Goal: Task Accomplishment & Management: Manage account settings

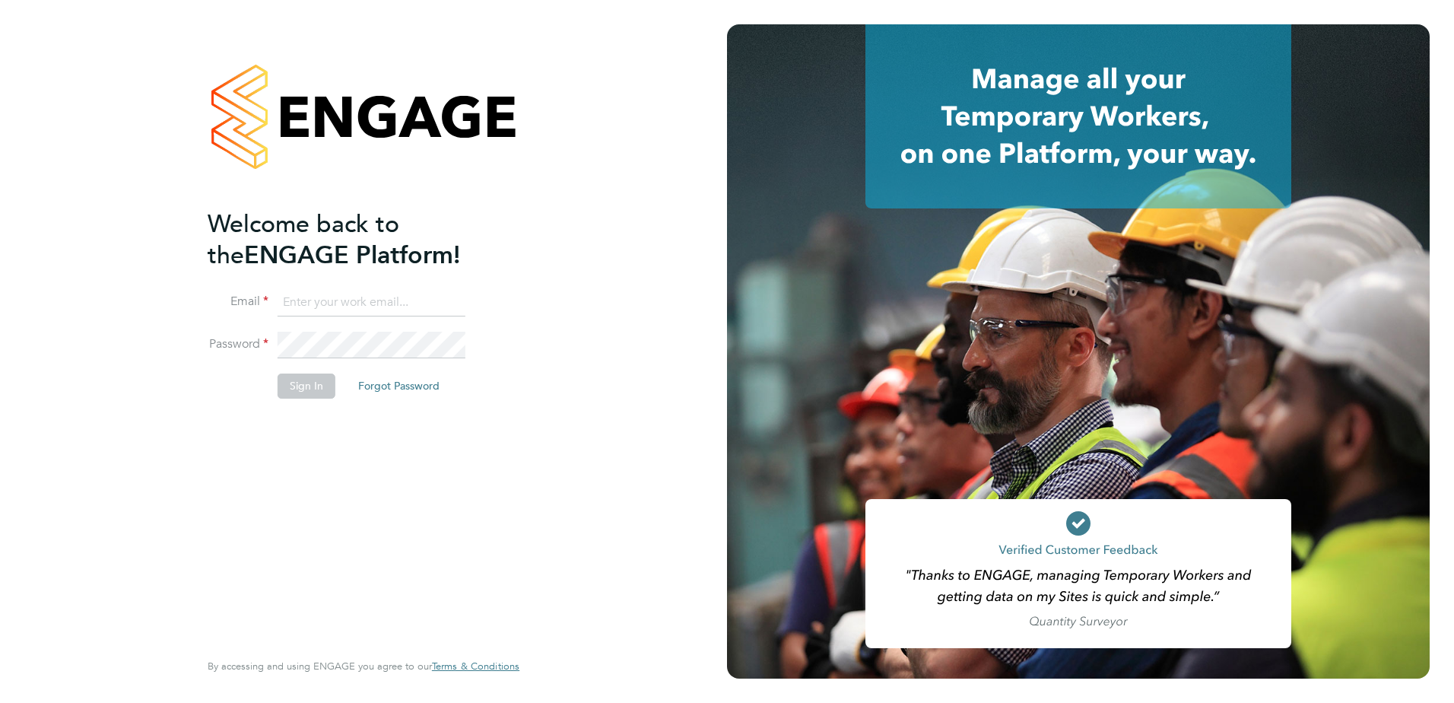
type input "Georgia.Ouldridge@vistry.co.uk"
click at [315, 395] on button "Sign In" at bounding box center [307, 385] width 58 height 24
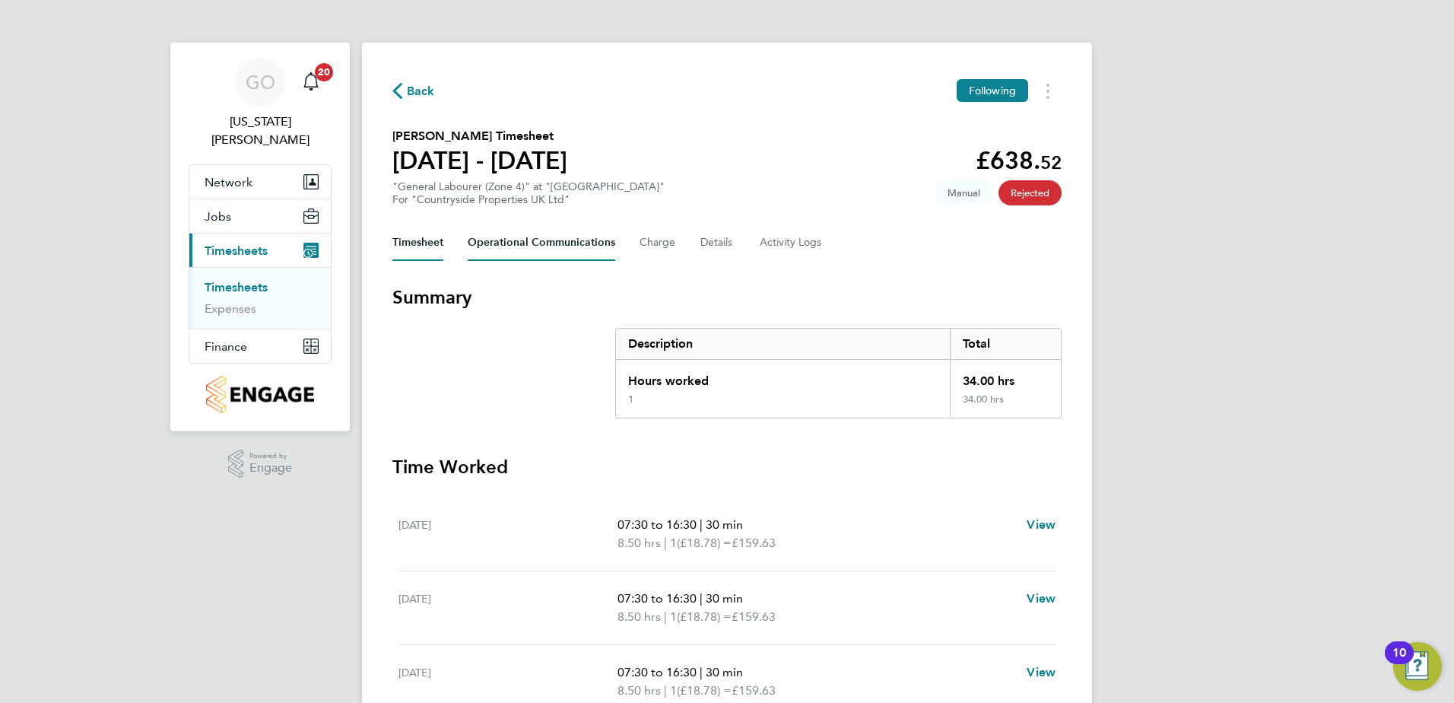
click at [557, 251] on Communications-tab "Operational Communications" at bounding box center [542, 242] width 148 height 37
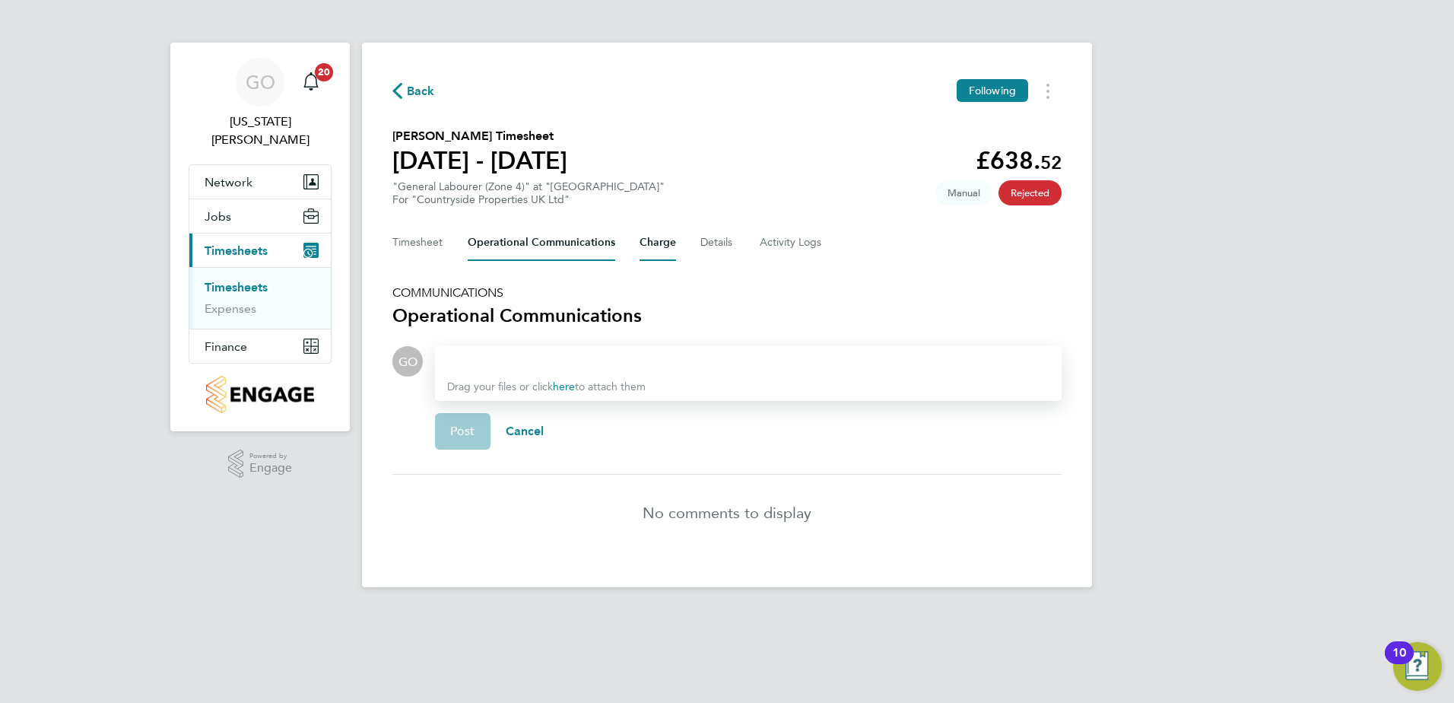
click at [660, 240] on button "Charge" at bounding box center [658, 242] width 37 height 37
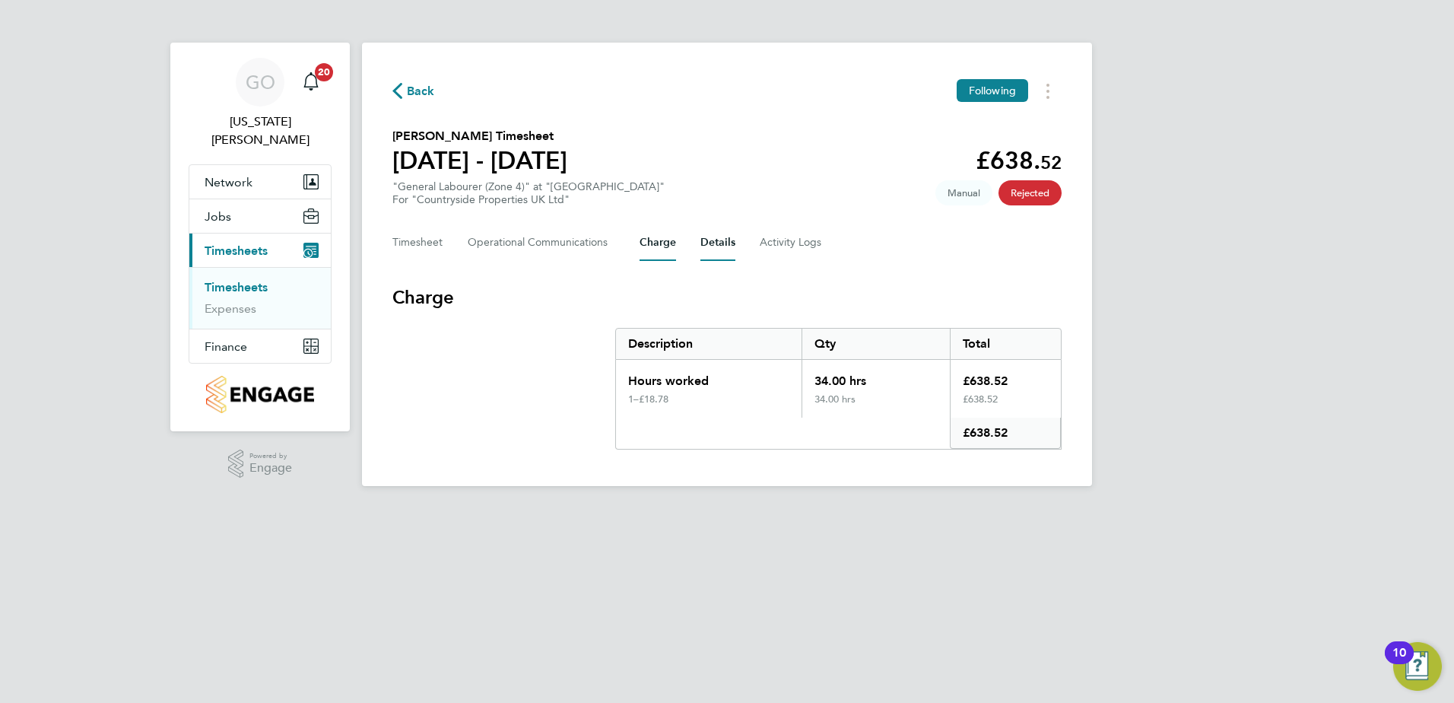
click at [714, 246] on button "Details" at bounding box center [717, 242] width 35 height 37
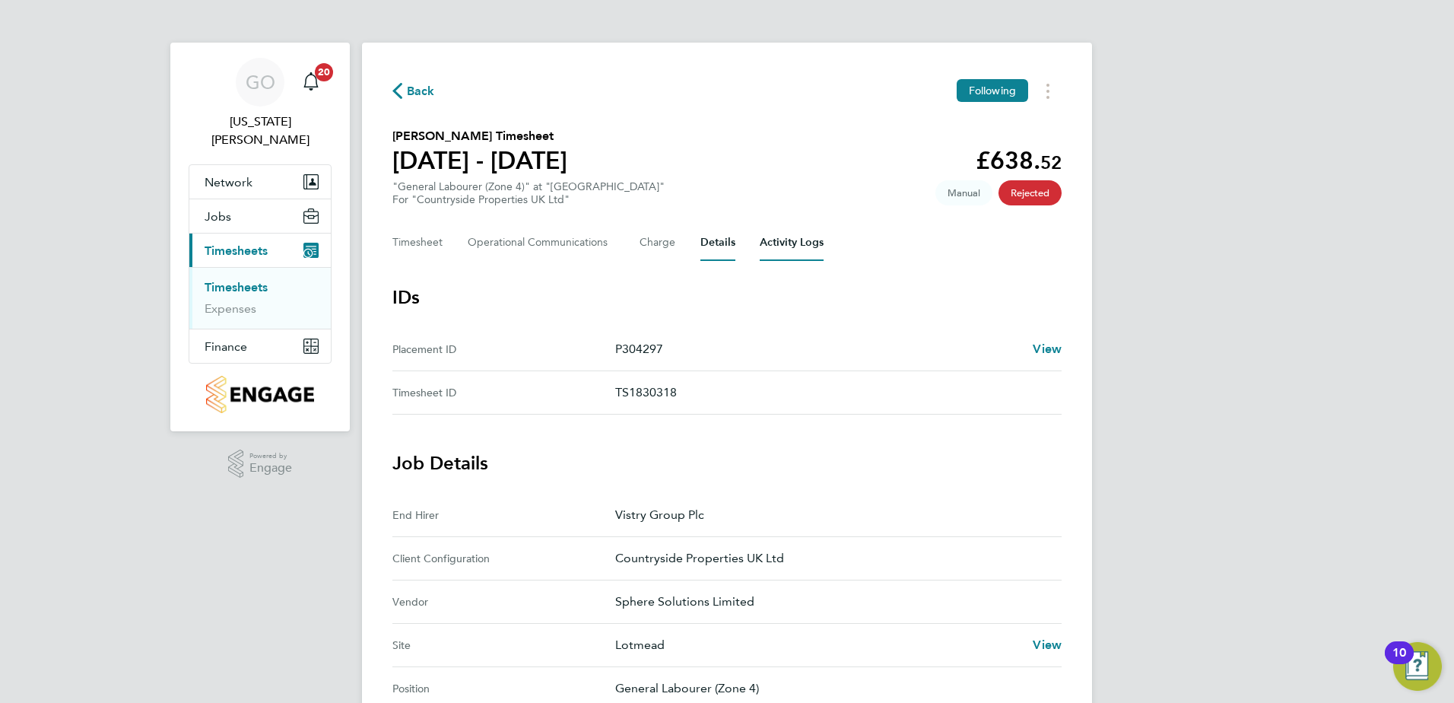
click at [776, 246] on Logs-tab "Activity Logs" at bounding box center [792, 242] width 64 height 37
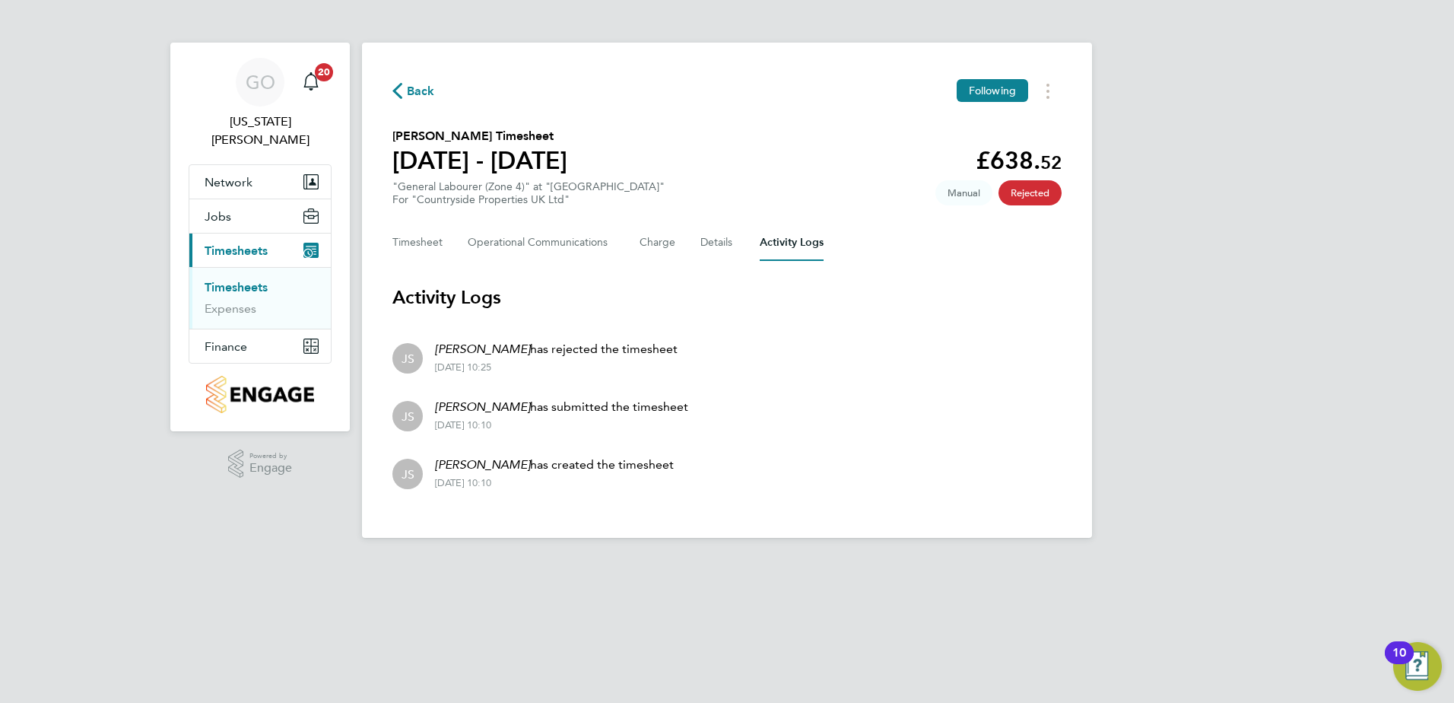
click at [414, 94] on span "Back" at bounding box center [421, 91] width 28 height 18
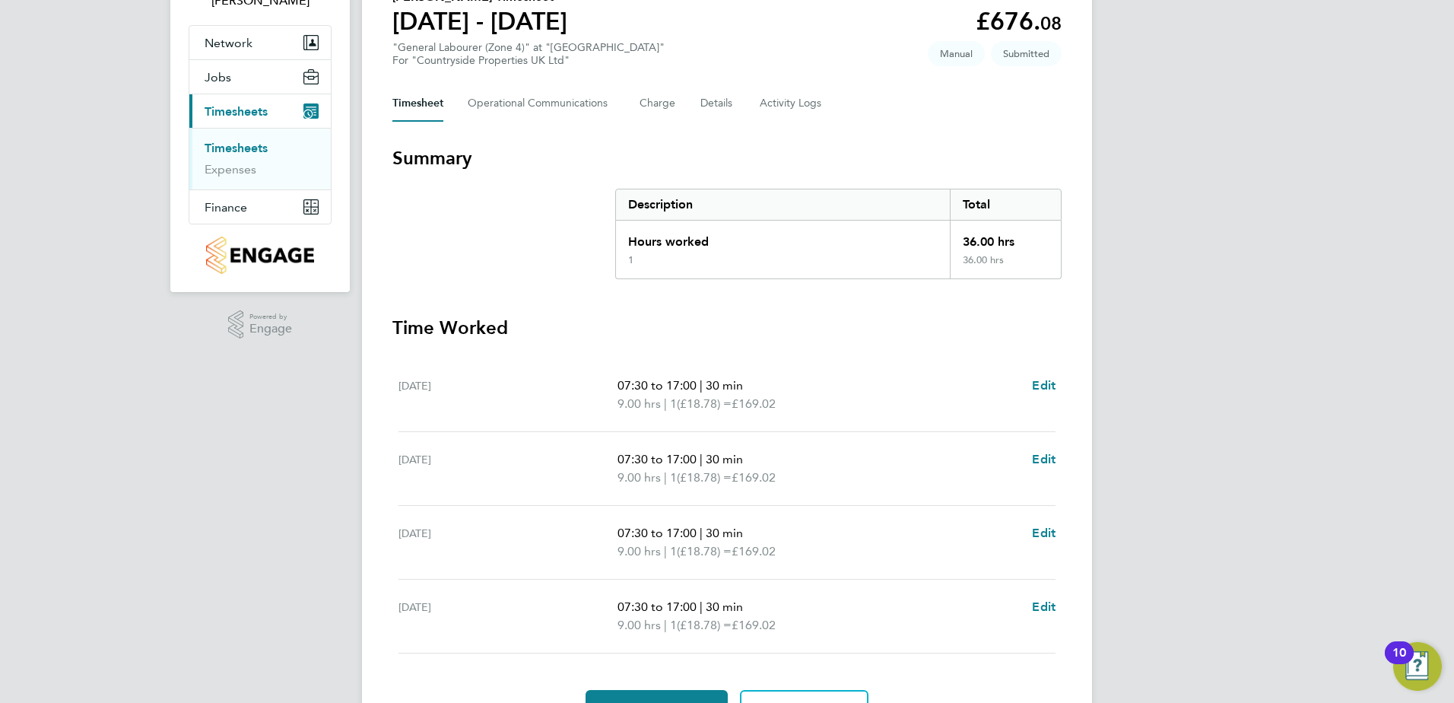
scroll to position [224, 0]
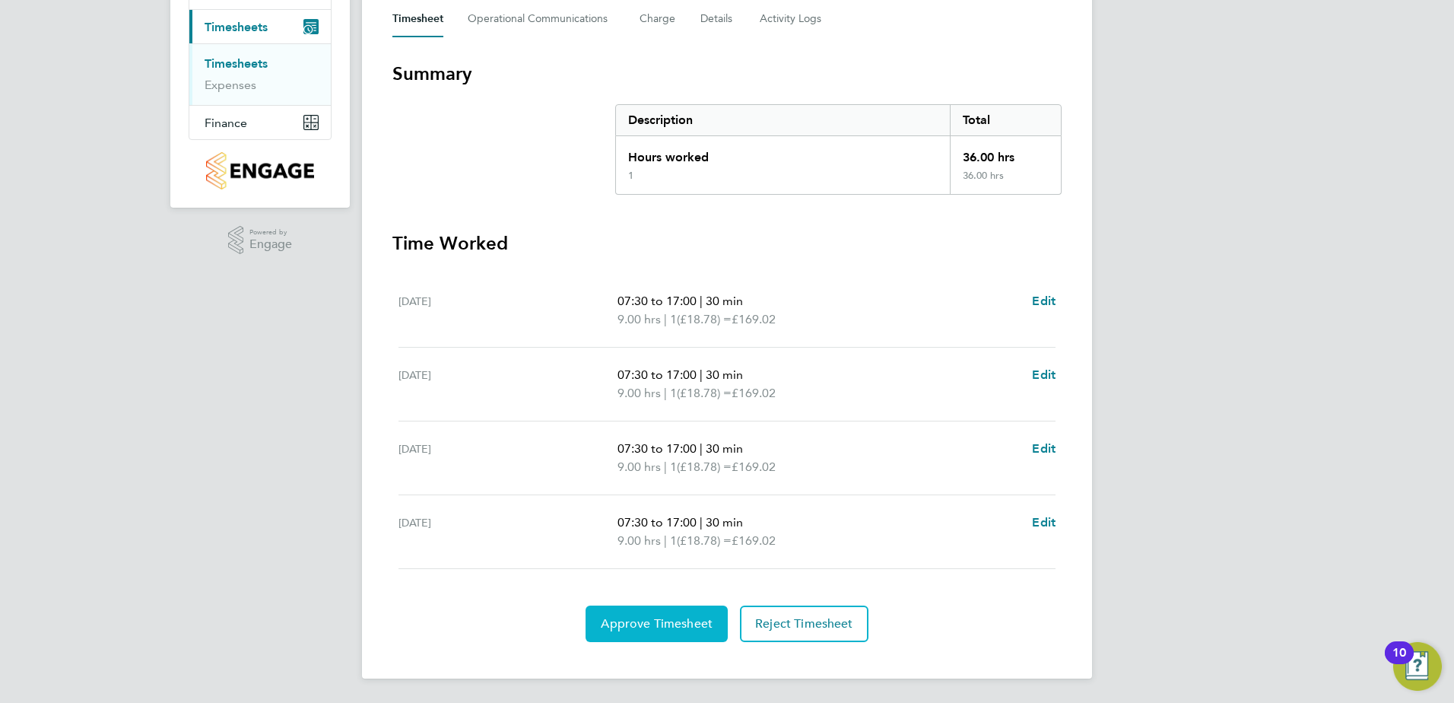
click at [655, 624] on span "Approve Timesheet" at bounding box center [657, 623] width 112 height 15
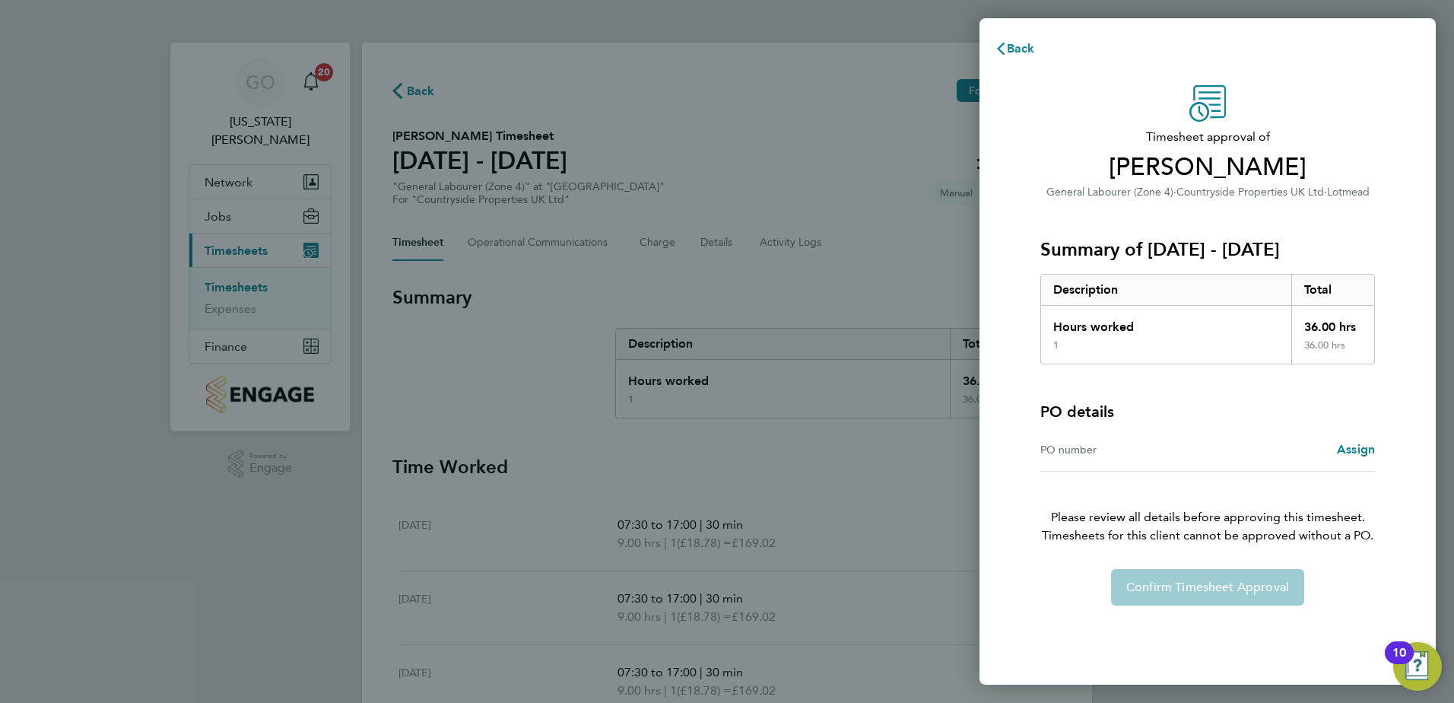
click at [1202, 449] on div "PO number" at bounding box center [1123, 449] width 167 height 18
click at [1052, 453] on div "PO number" at bounding box center [1123, 449] width 167 height 18
click at [1373, 446] on span "Assign" at bounding box center [1356, 449] width 38 height 14
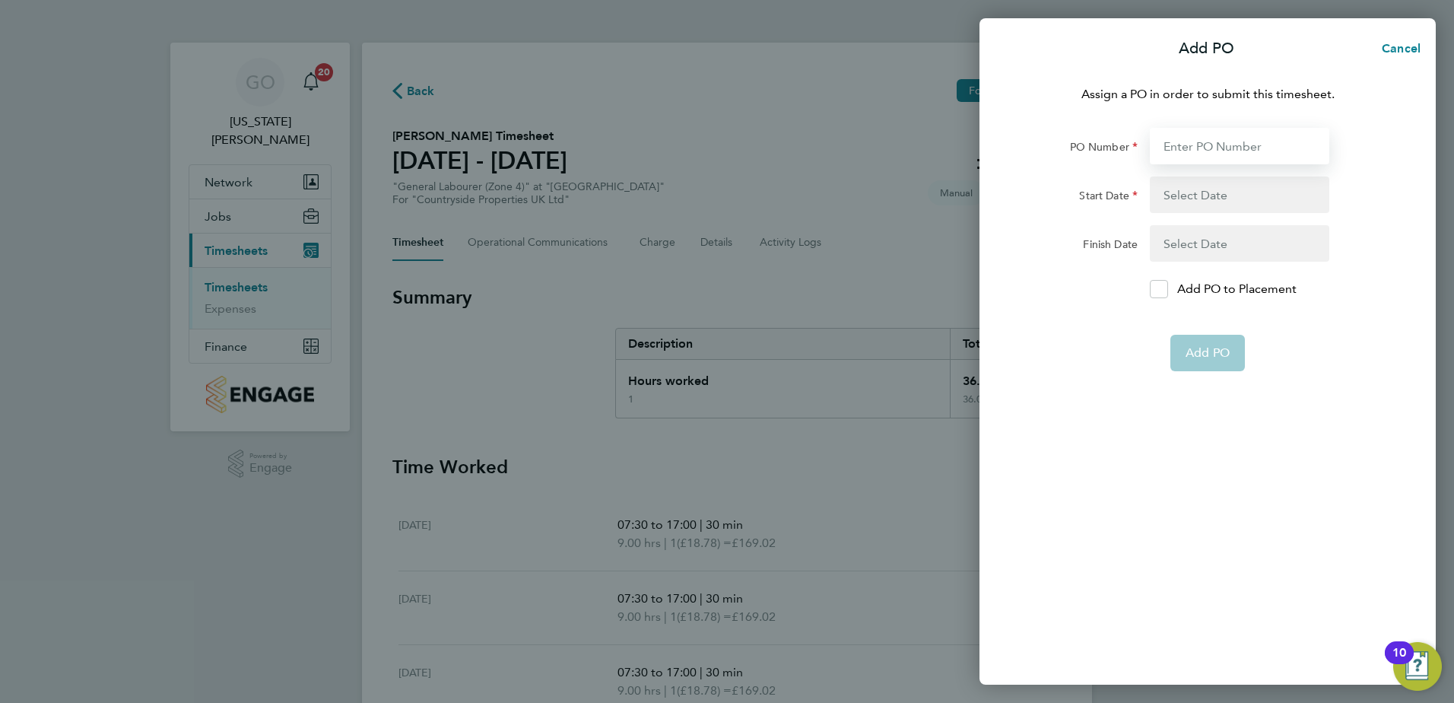
click at [1191, 156] on input "PO Number" at bounding box center [1239, 146] width 179 height 37
paste input "S-J0105/00052"
type input "S-J0105/00052"
click at [1218, 192] on button "button" at bounding box center [1239, 194] width 179 height 37
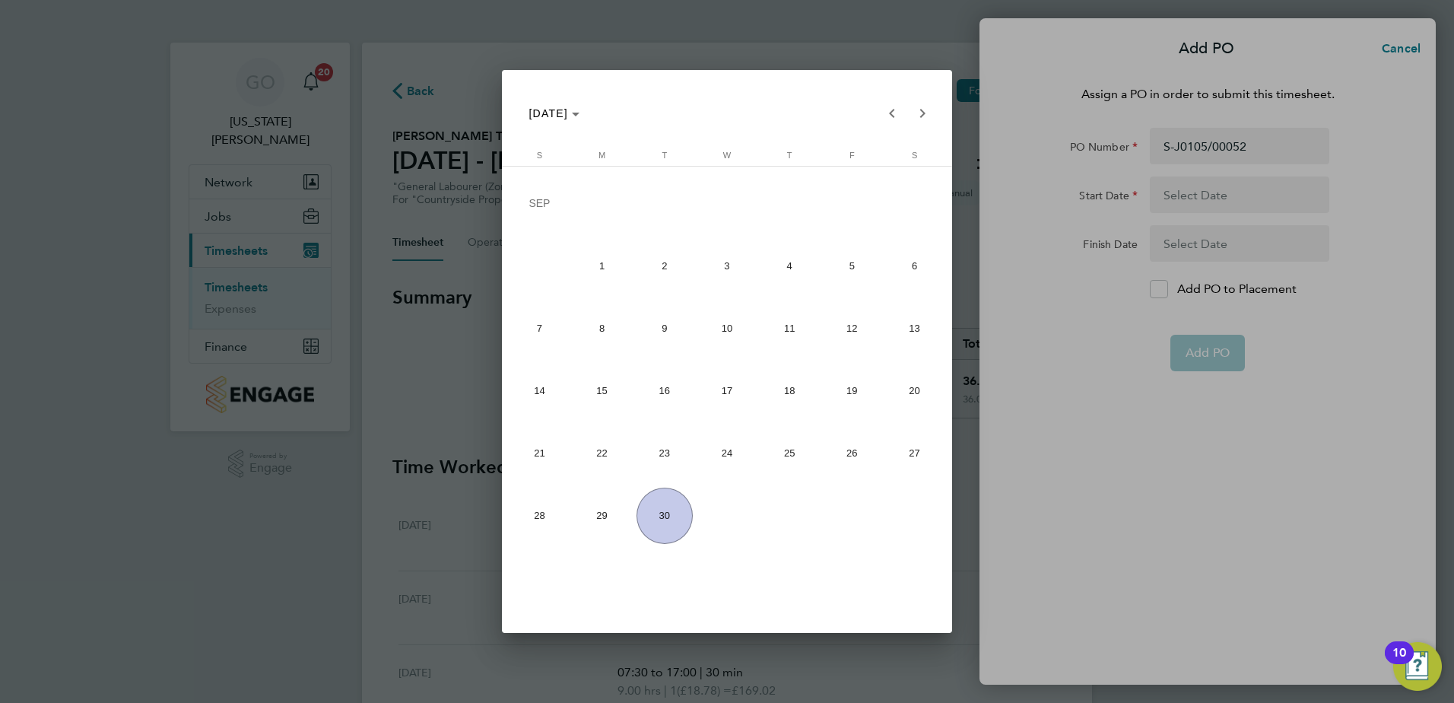
click at [679, 520] on span "30" at bounding box center [665, 515] width 56 height 56
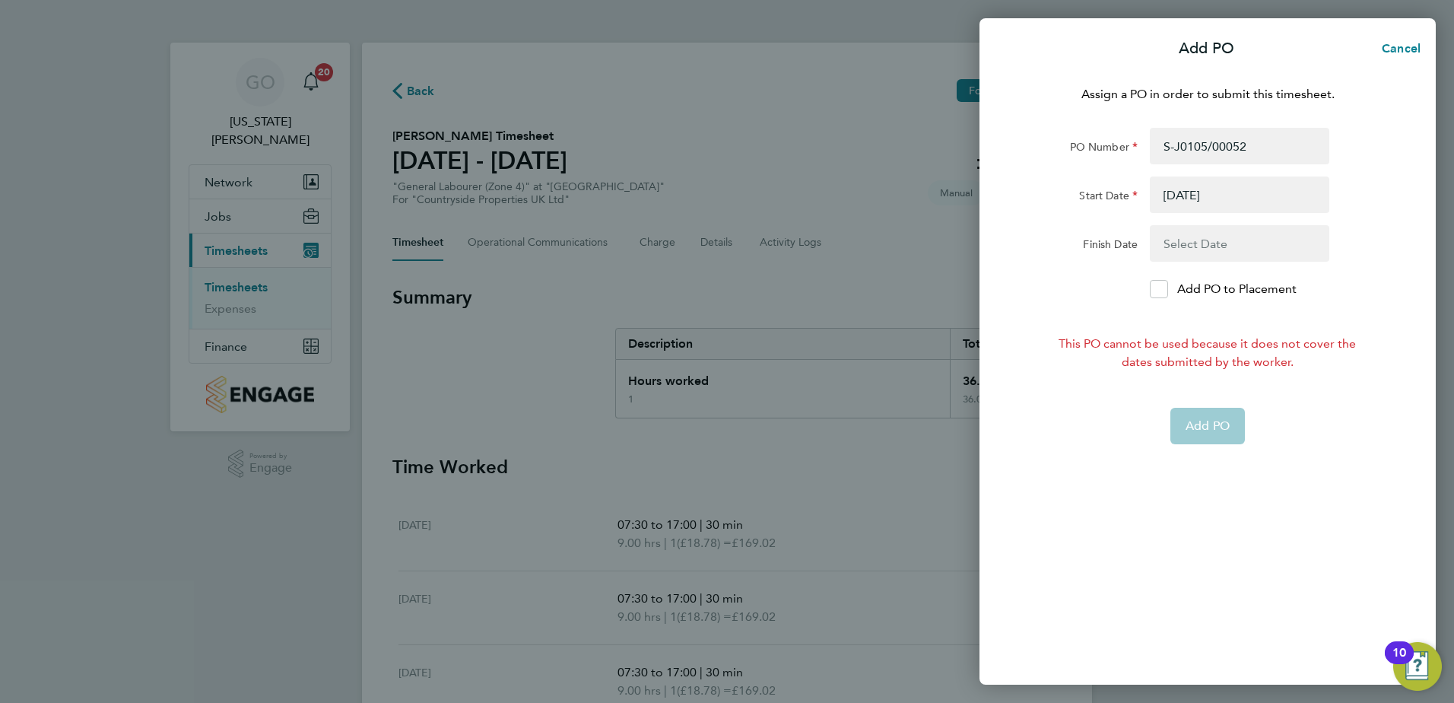
click at [1223, 195] on button "button" at bounding box center [1239, 194] width 179 height 37
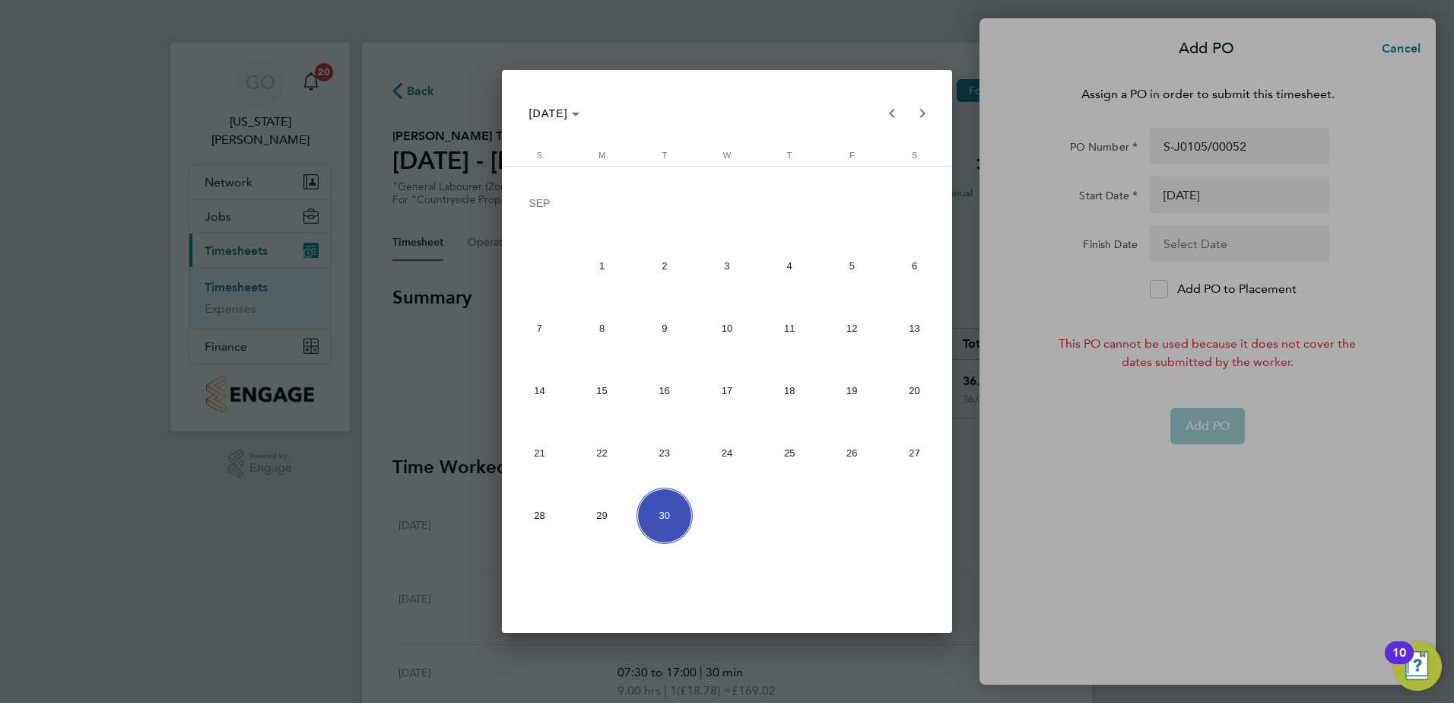
click at [592, 265] on span "1" at bounding box center [602, 265] width 56 height 56
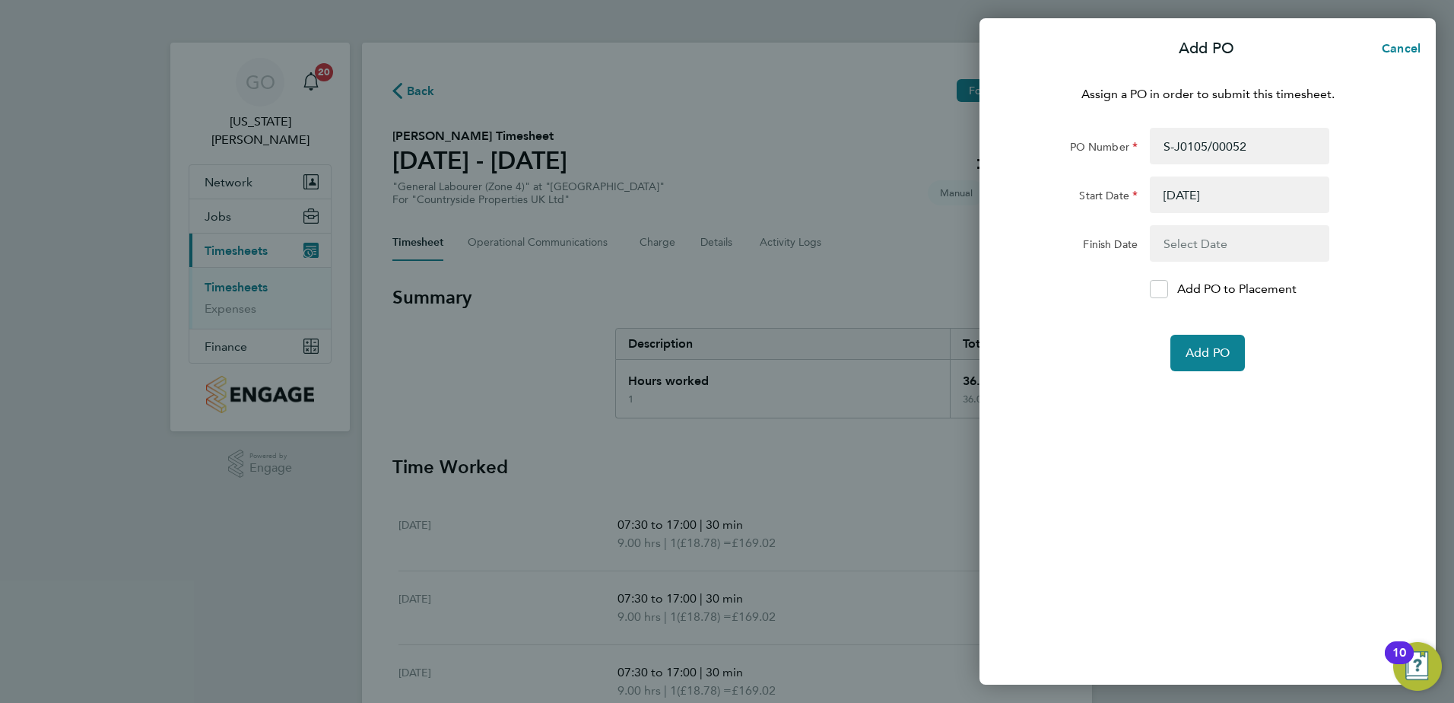
click at [1197, 192] on button "button" at bounding box center [1239, 194] width 179 height 37
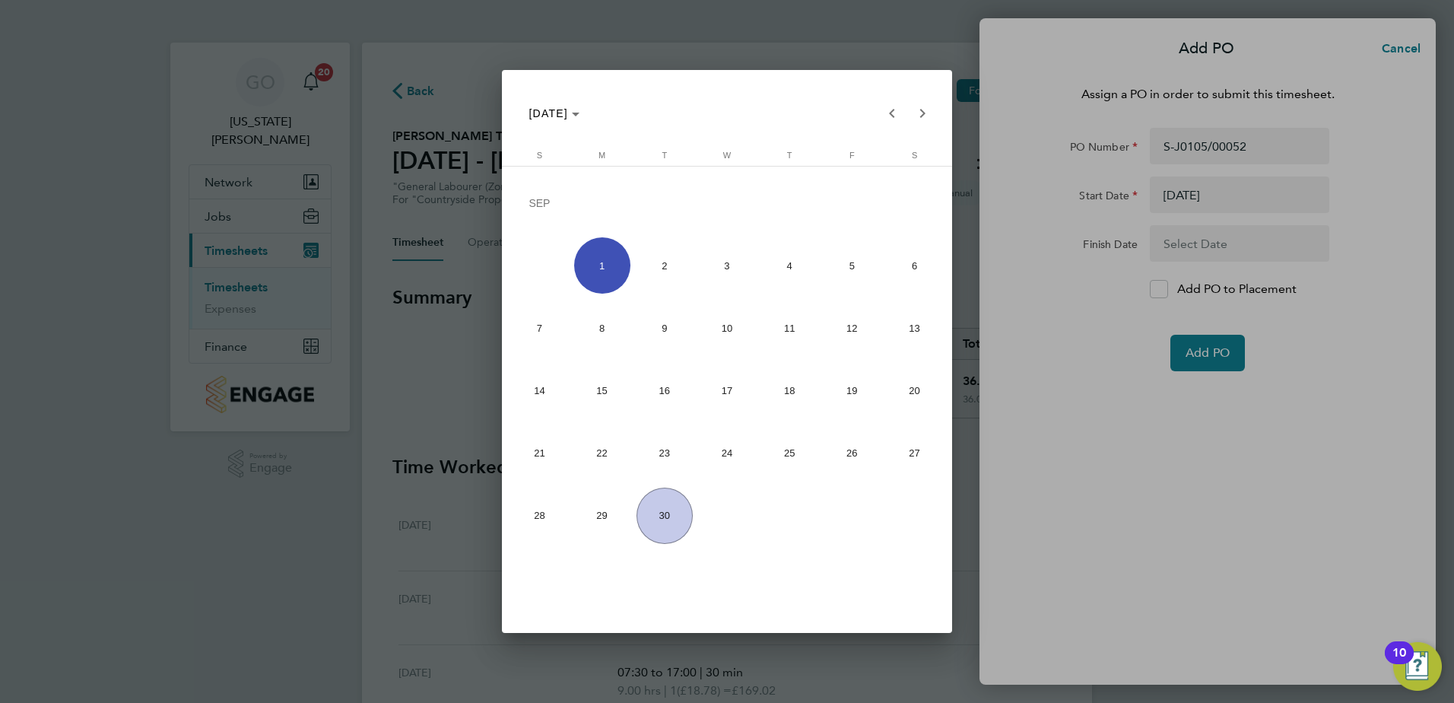
click at [668, 455] on span "23" at bounding box center [665, 453] width 56 height 56
type input "[DATE]"
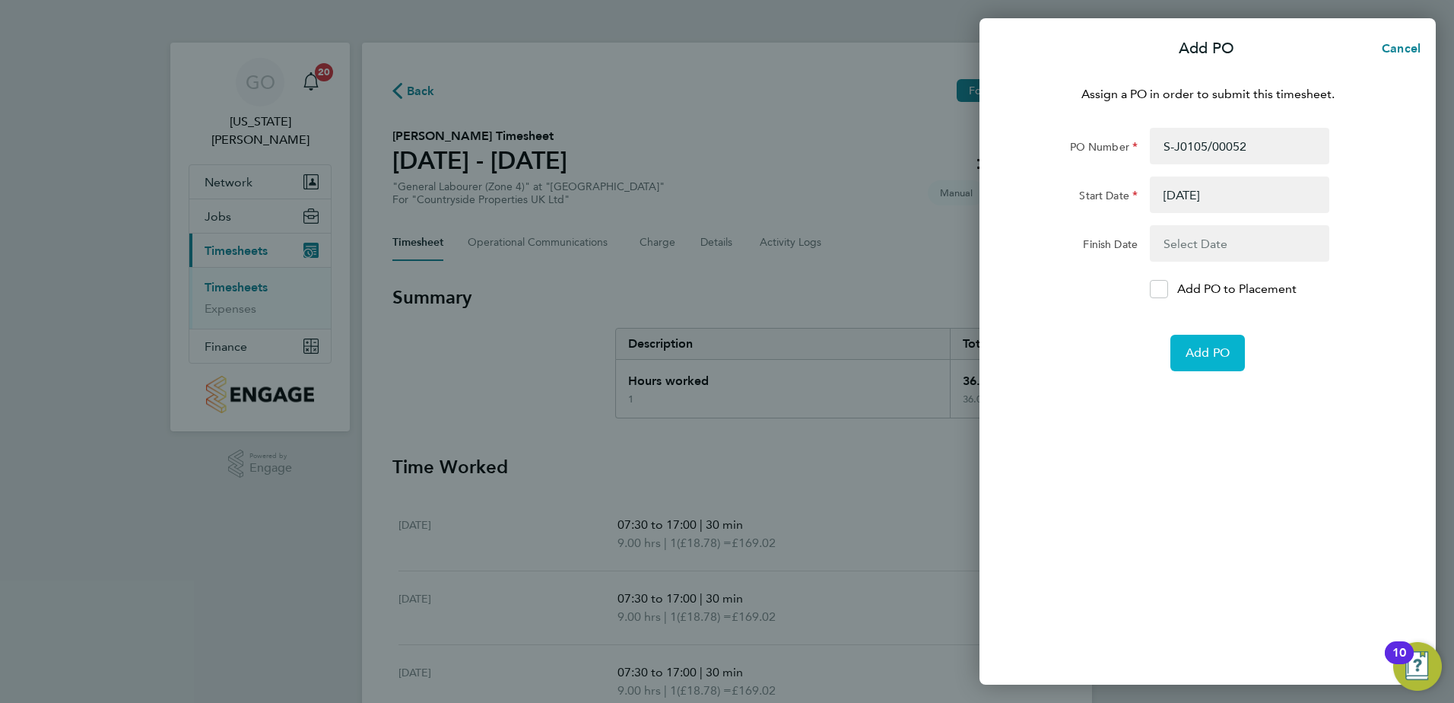
click at [1212, 353] on span "Add PO" at bounding box center [1208, 352] width 44 height 15
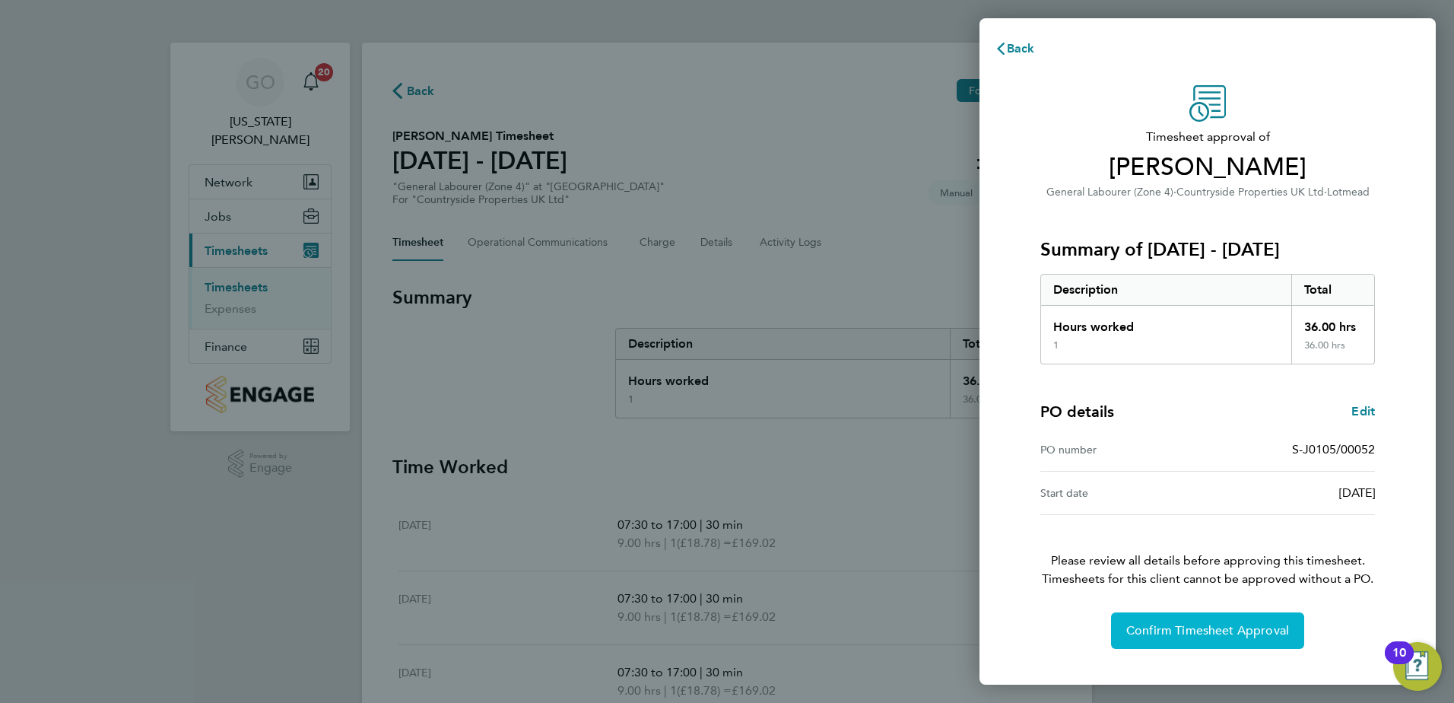
click at [1205, 636] on span "Confirm Timesheet Approval" at bounding box center [1207, 630] width 163 height 15
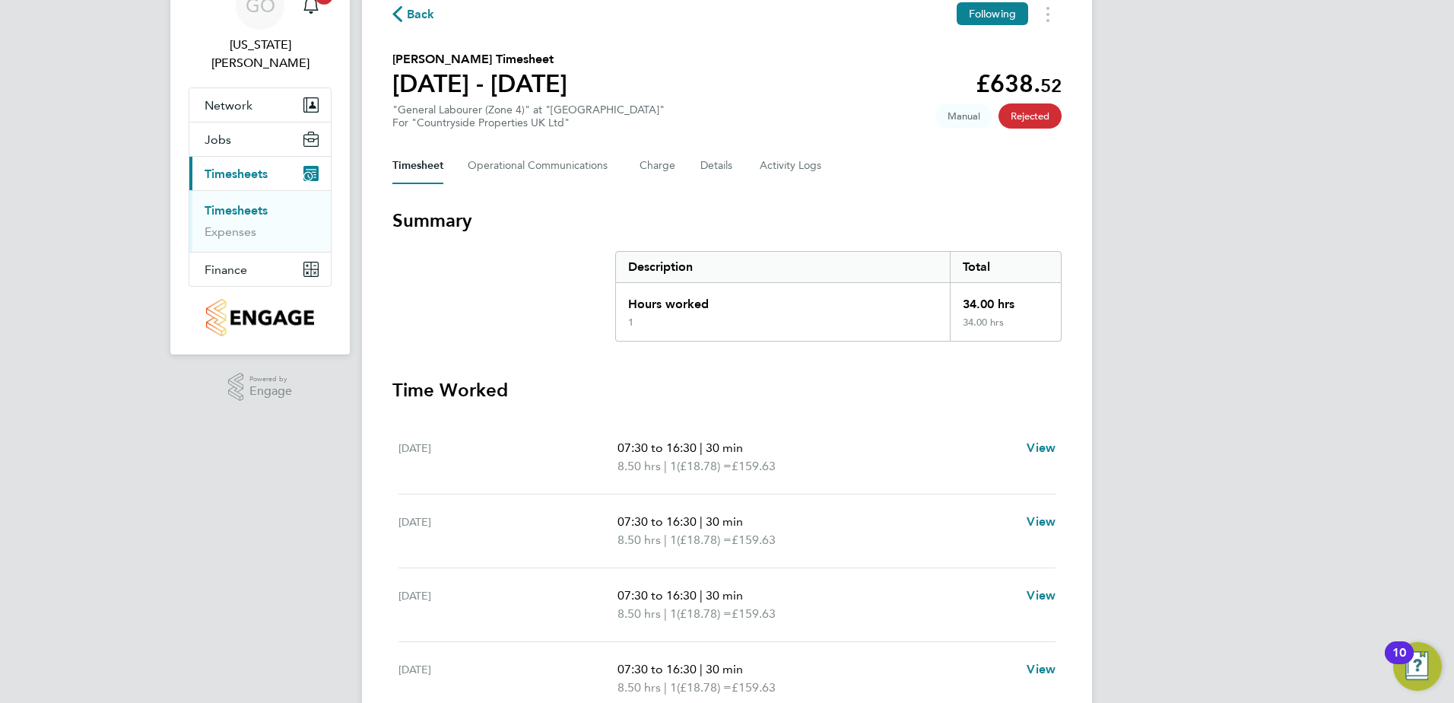
scroll to position [151, 0]
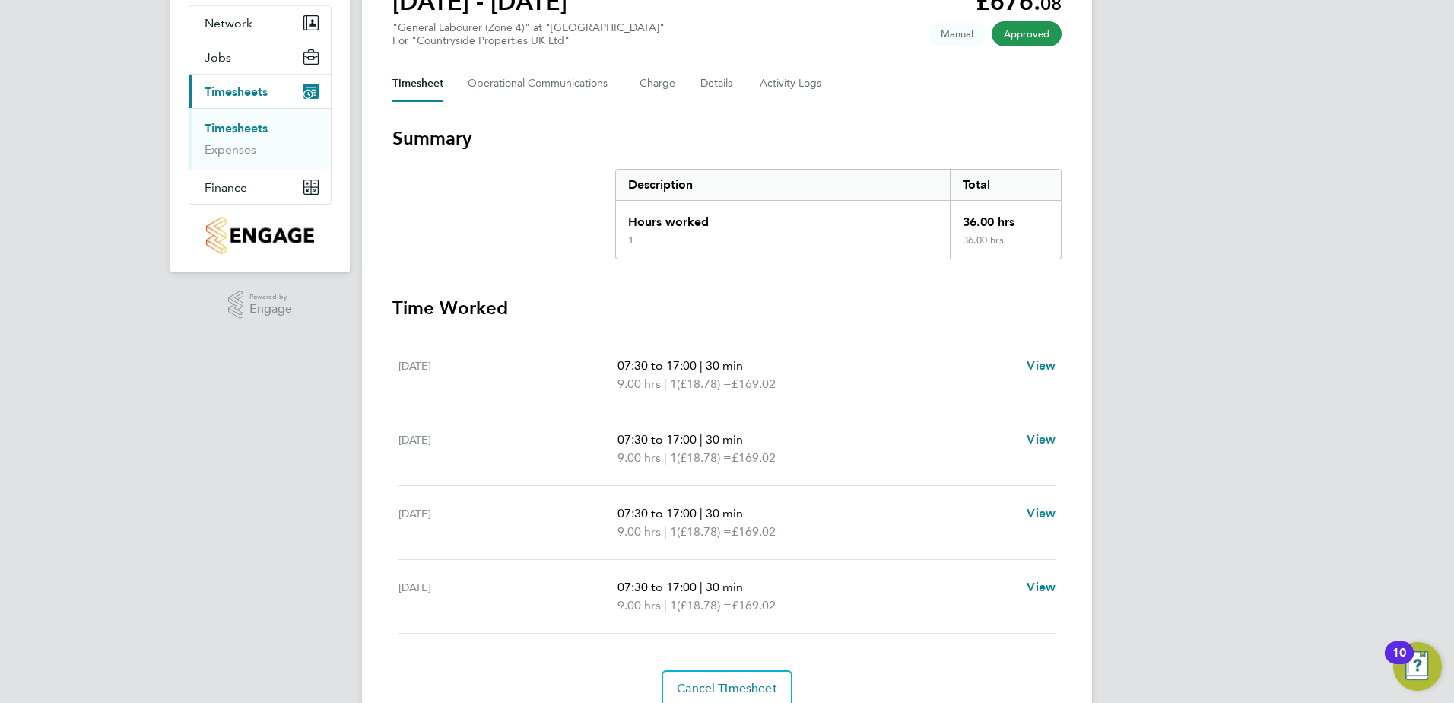
scroll to position [71, 0]
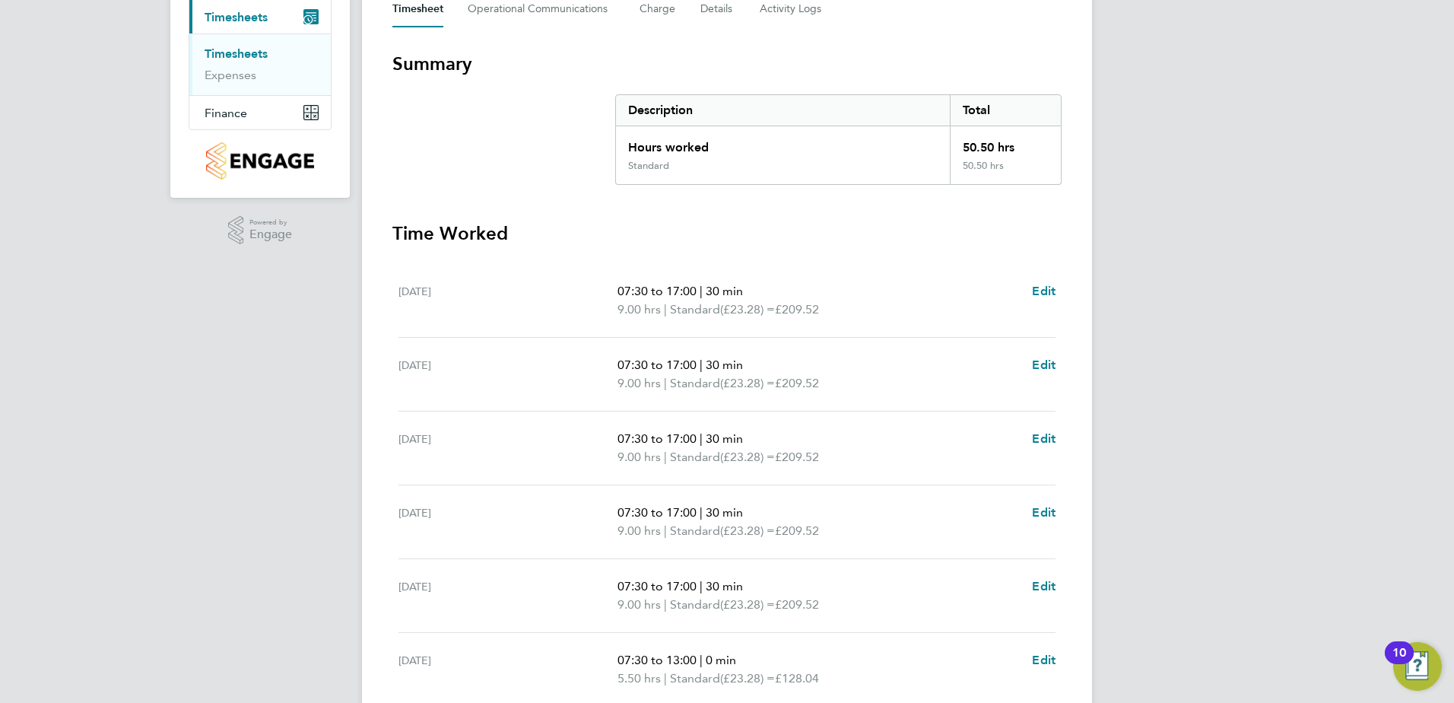
scroll to position [46, 0]
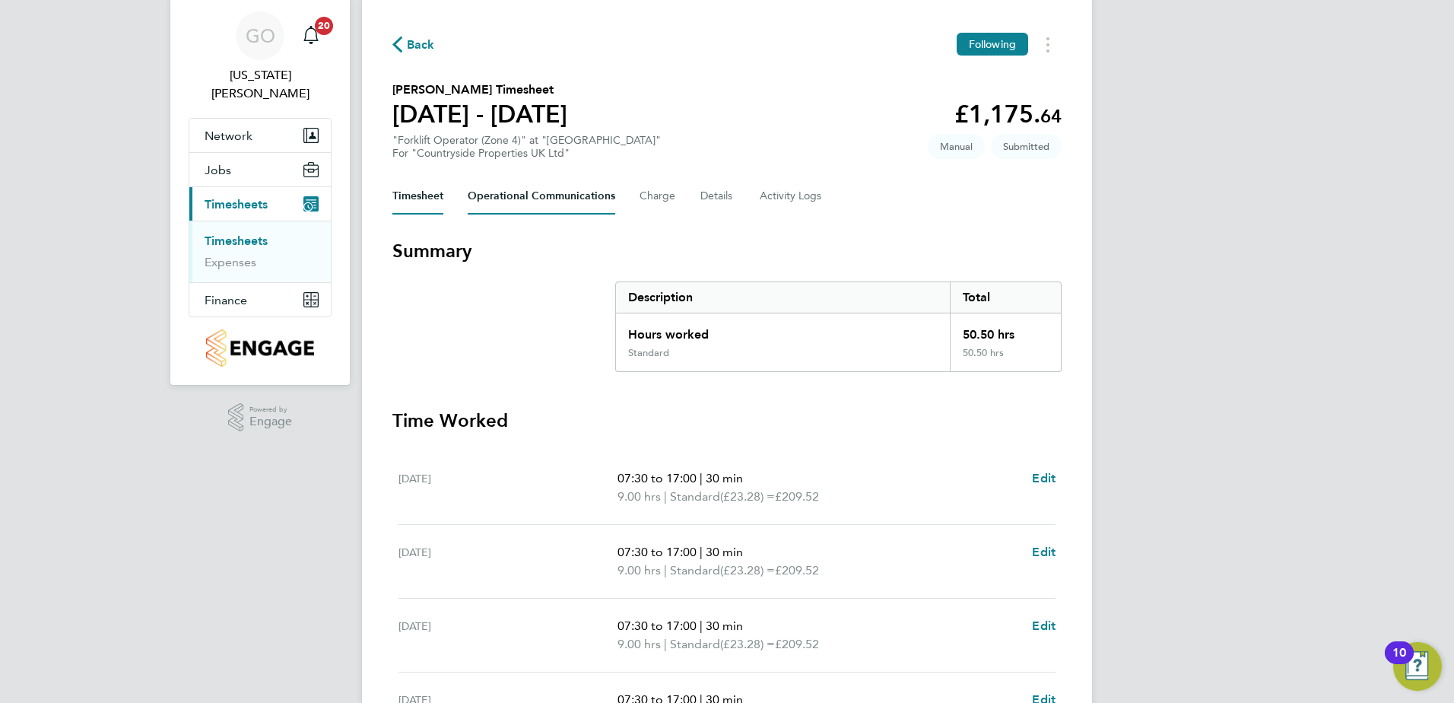
click at [498, 195] on Communications-tab "Operational Communications" at bounding box center [542, 196] width 148 height 37
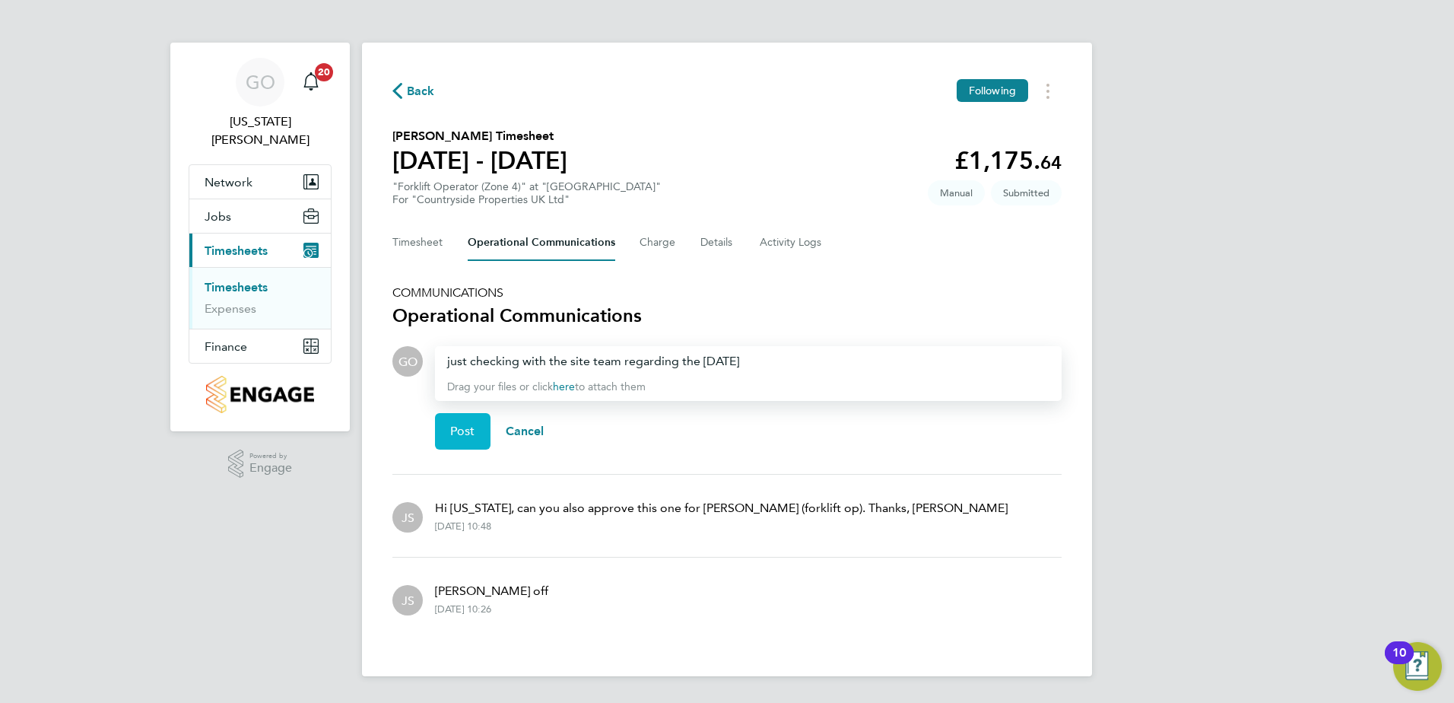
click at [469, 431] on span "Post" at bounding box center [462, 431] width 25 height 15
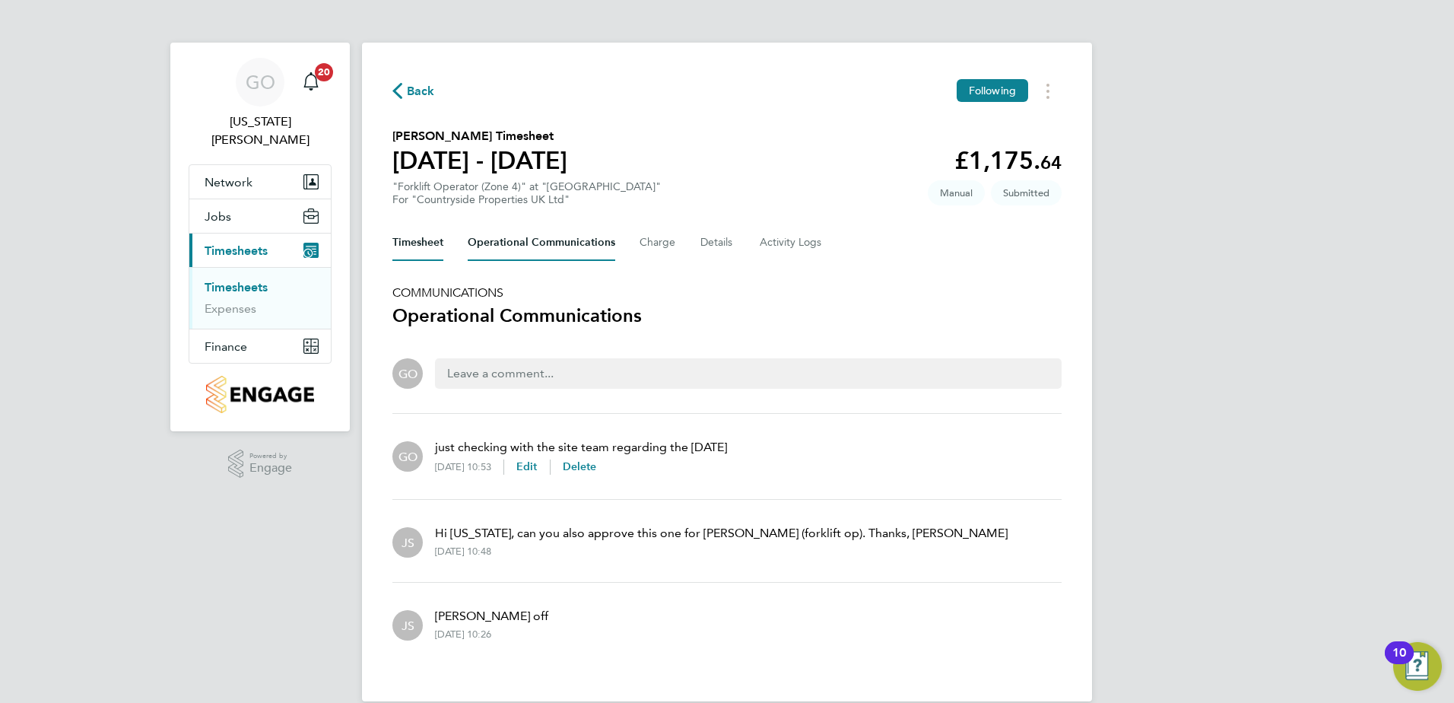
click at [435, 244] on button "Timesheet" at bounding box center [417, 242] width 51 height 37
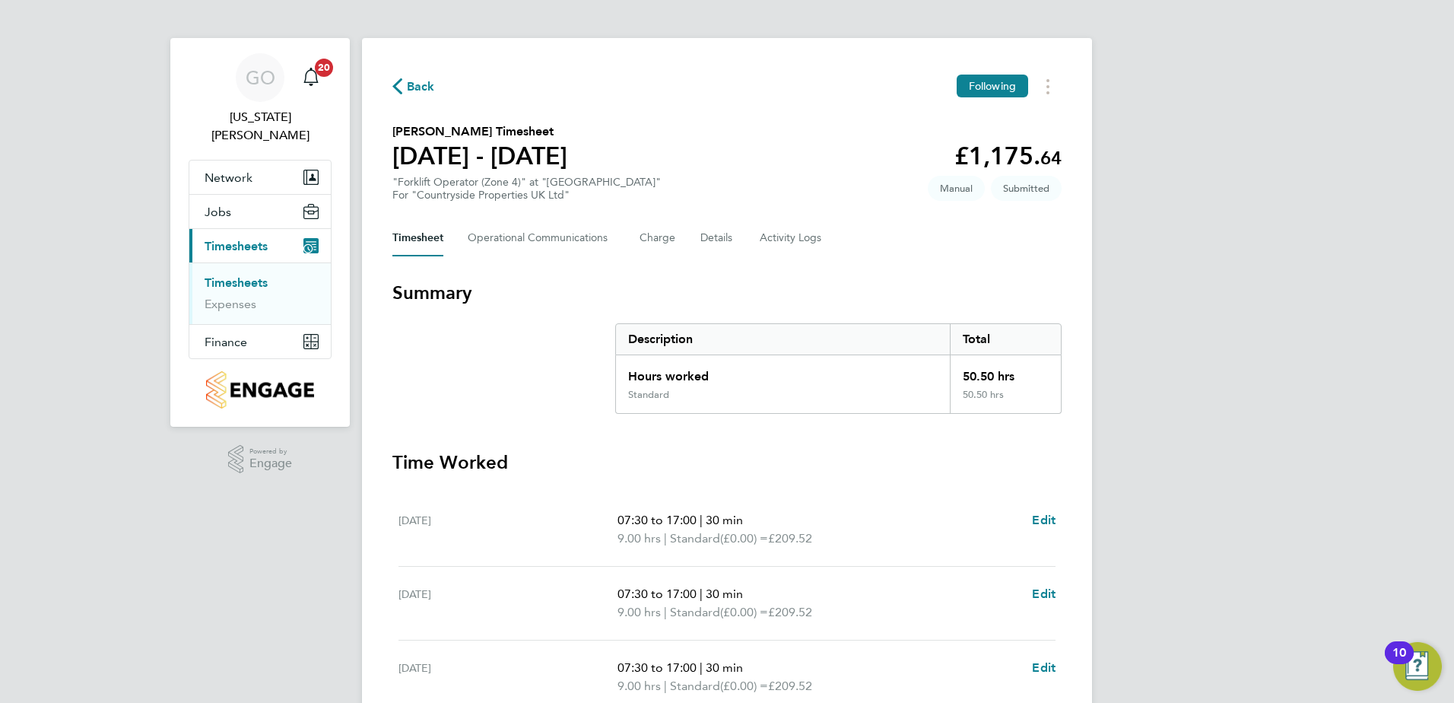
scroll to position [427, 0]
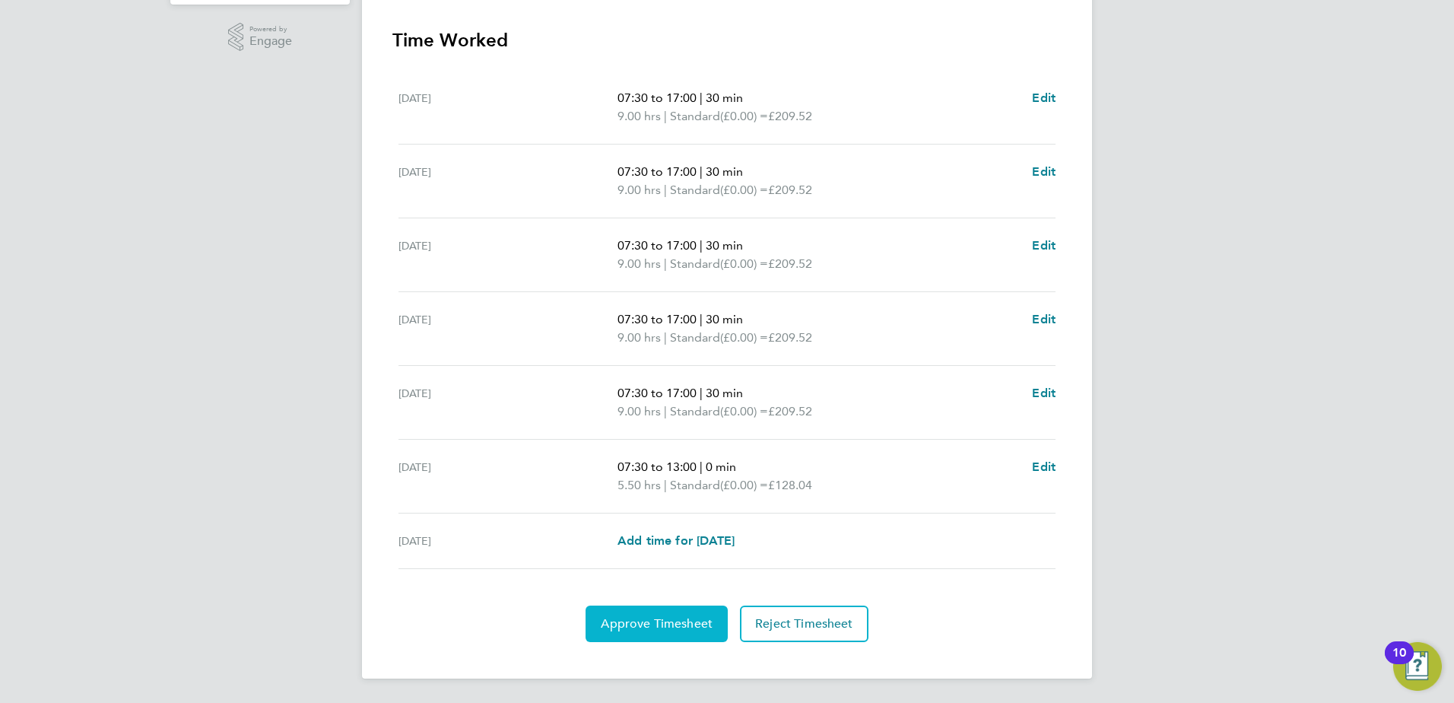
click at [659, 630] on span "Approve Timesheet" at bounding box center [657, 623] width 112 height 15
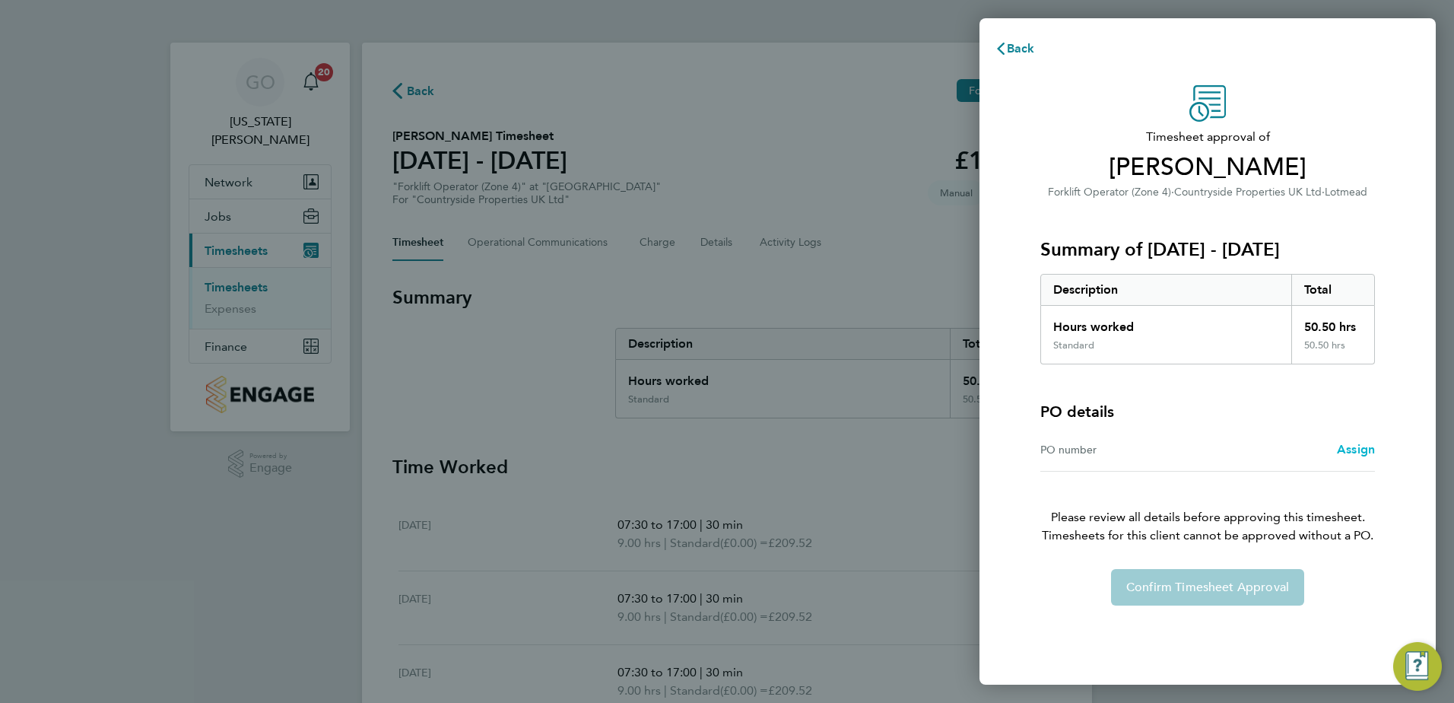
click at [1355, 443] on span "Assign" at bounding box center [1356, 449] width 38 height 14
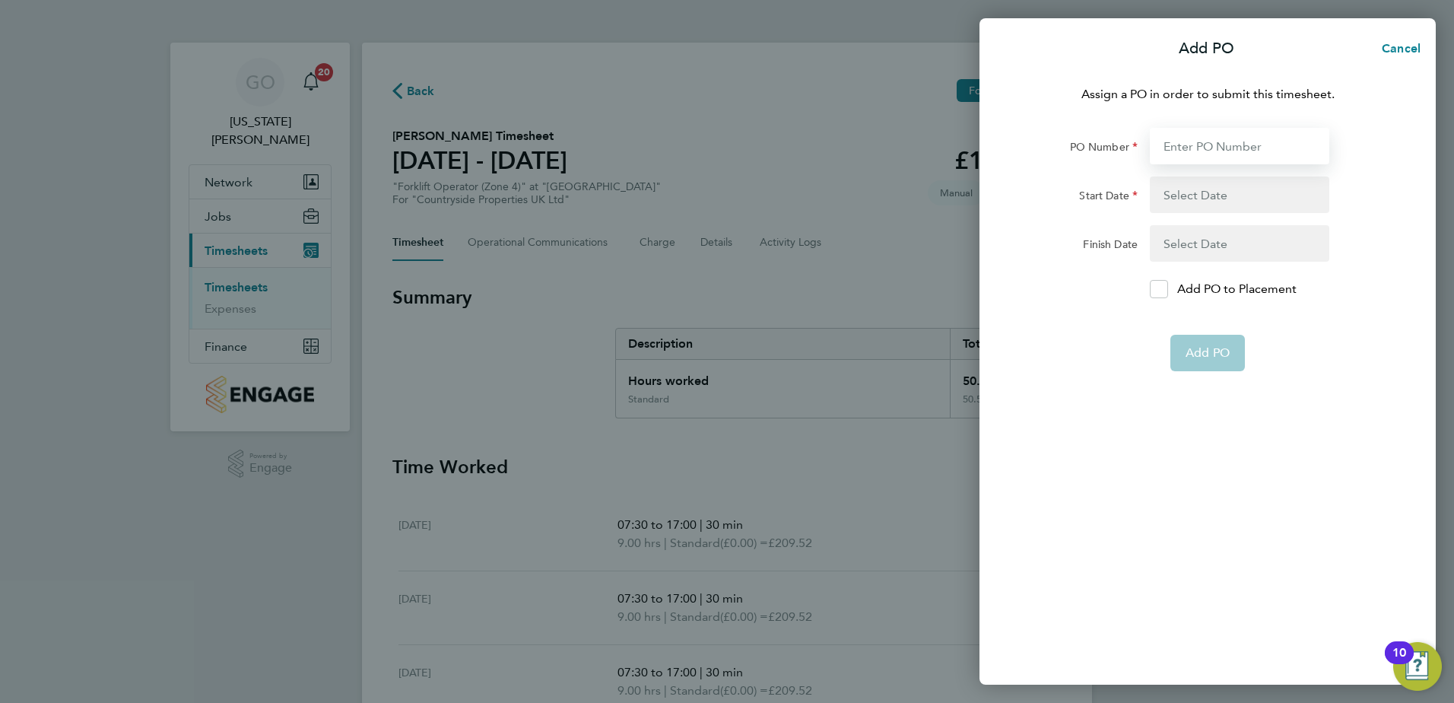
click at [1186, 137] on input "PO Number" at bounding box center [1239, 146] width 179 height 37
type input "S-J0105/00052"
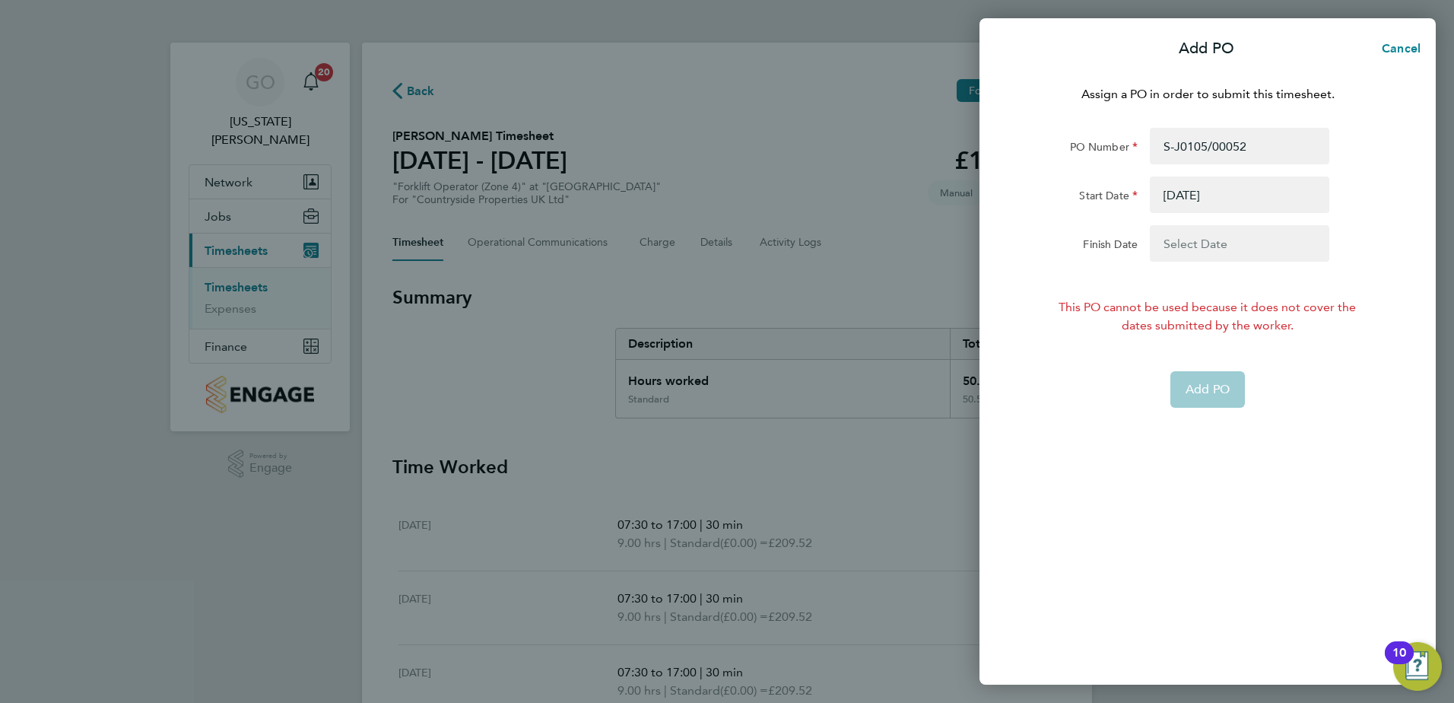
click at [1207, 194] on button "button" at bounding box center [1239, 194] width 179 height 37
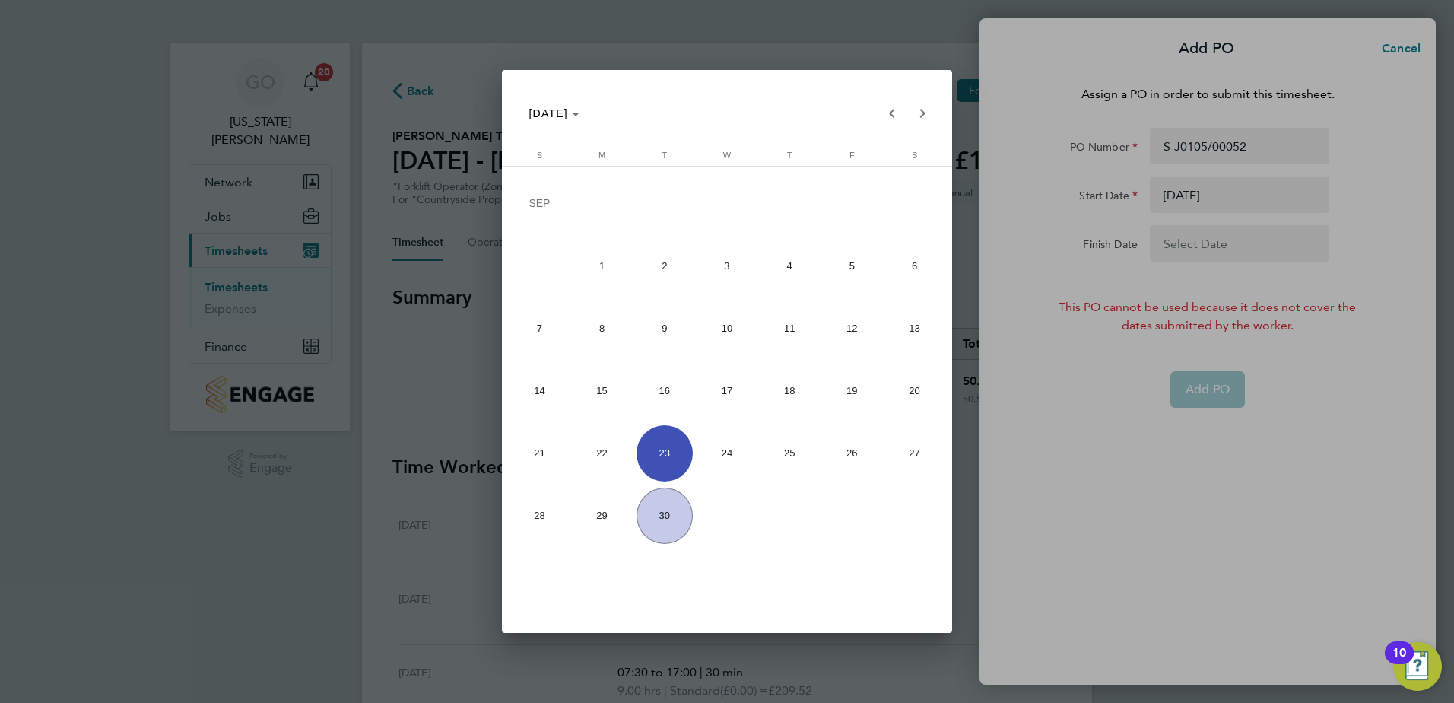
click at [608, 270] on span "1" at bounding box center [602, 265] width 56 height 56
type input "[DATE]"
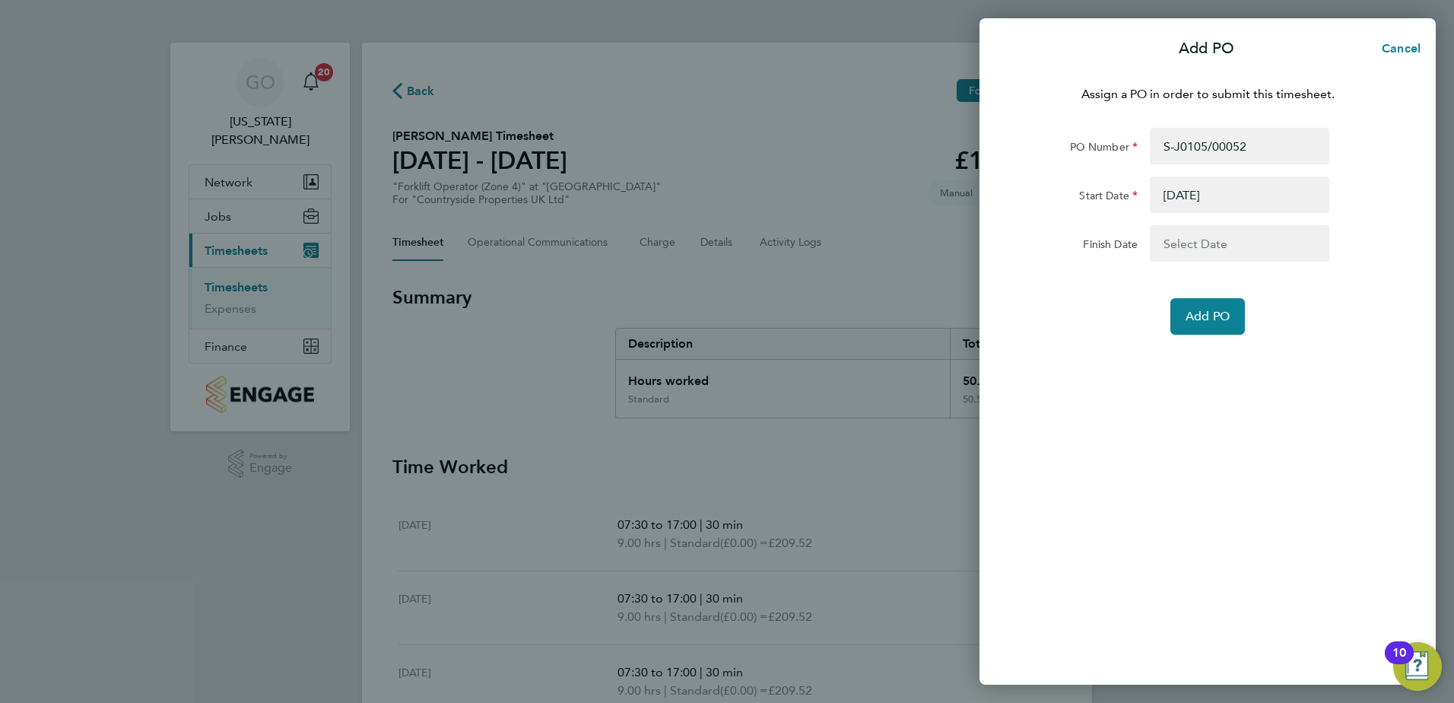
click at [1310, 567] on div "Assign a PO in order to submit this timesheet. PO Number S-J0105/00052 Start Da…" at bounding box center [1208, 376] width 456 height 618
click at [1413, 55] on span "Cancel" at bounding box center [1398, 48] width 43 height 14
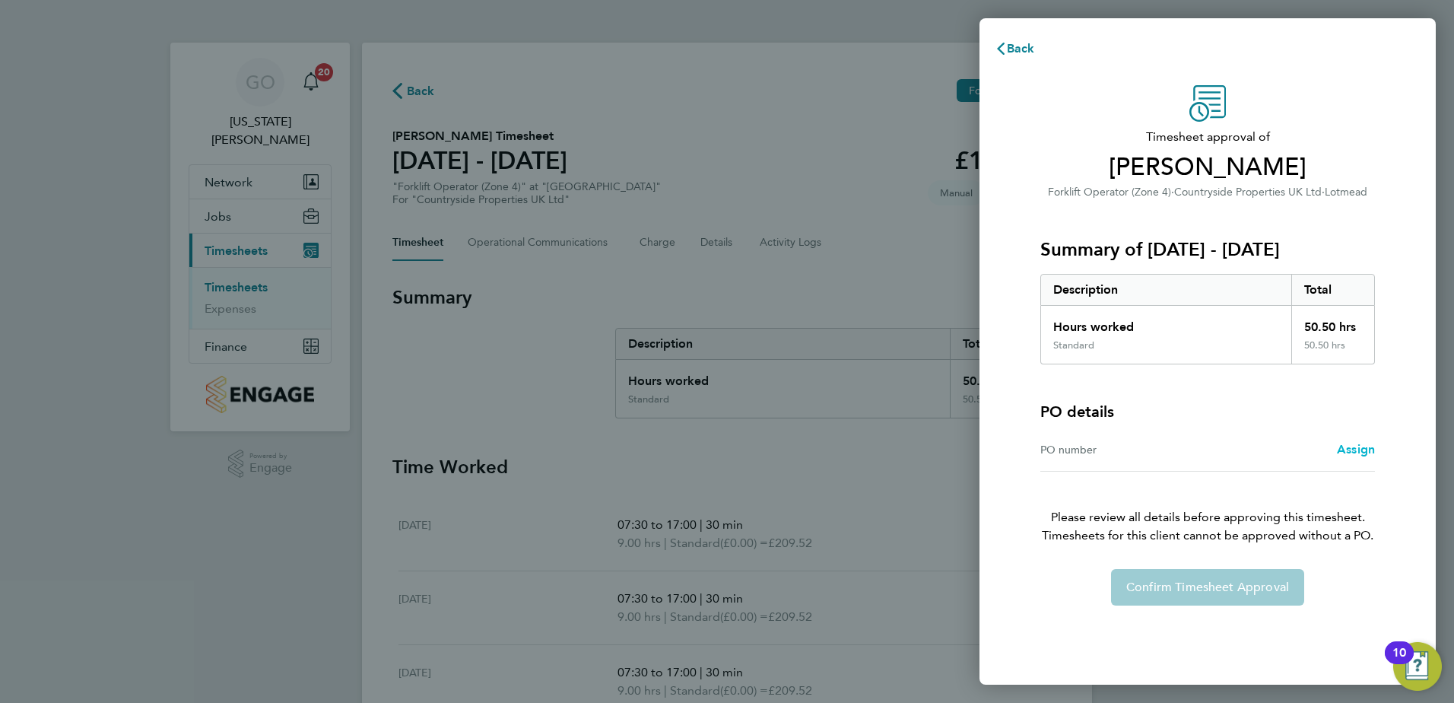
click at [1352, 446] on span "Assign" at bounding box center [1356, 449] width 38 height 14
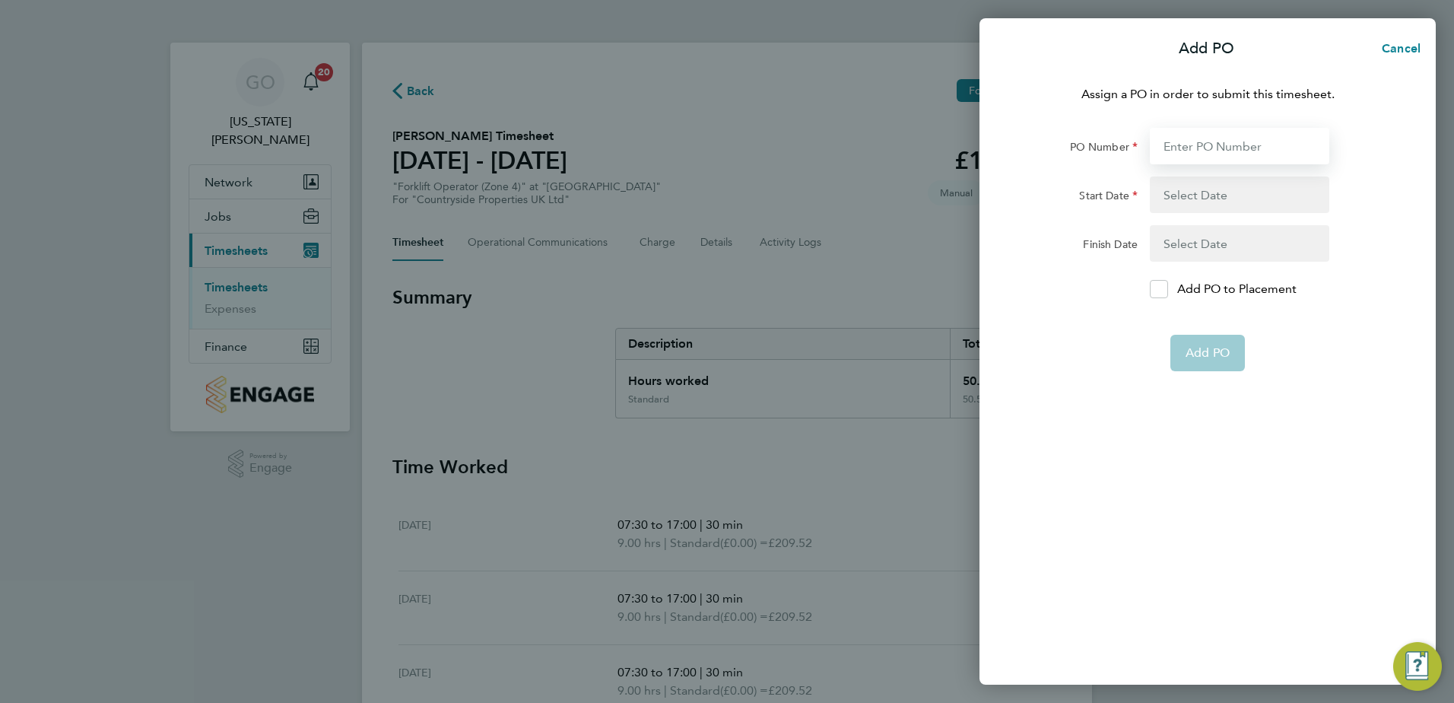
click at [1218, 154] on input "PO Number" at bounding box center [1239, 146] width 179 height 37
type input "S-J0105/00052"
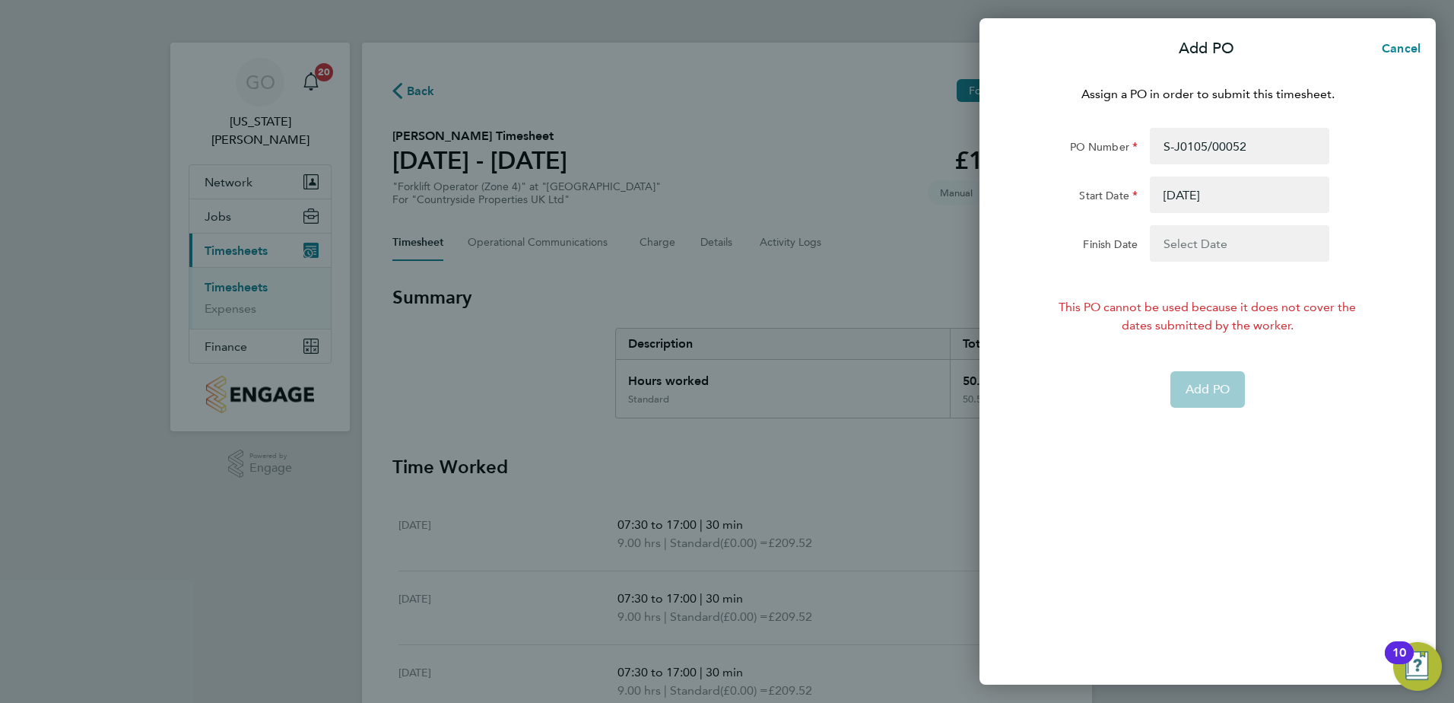
click at [1206, 191] on button "button" at bounding box center [1239, 194] width 179 height 37
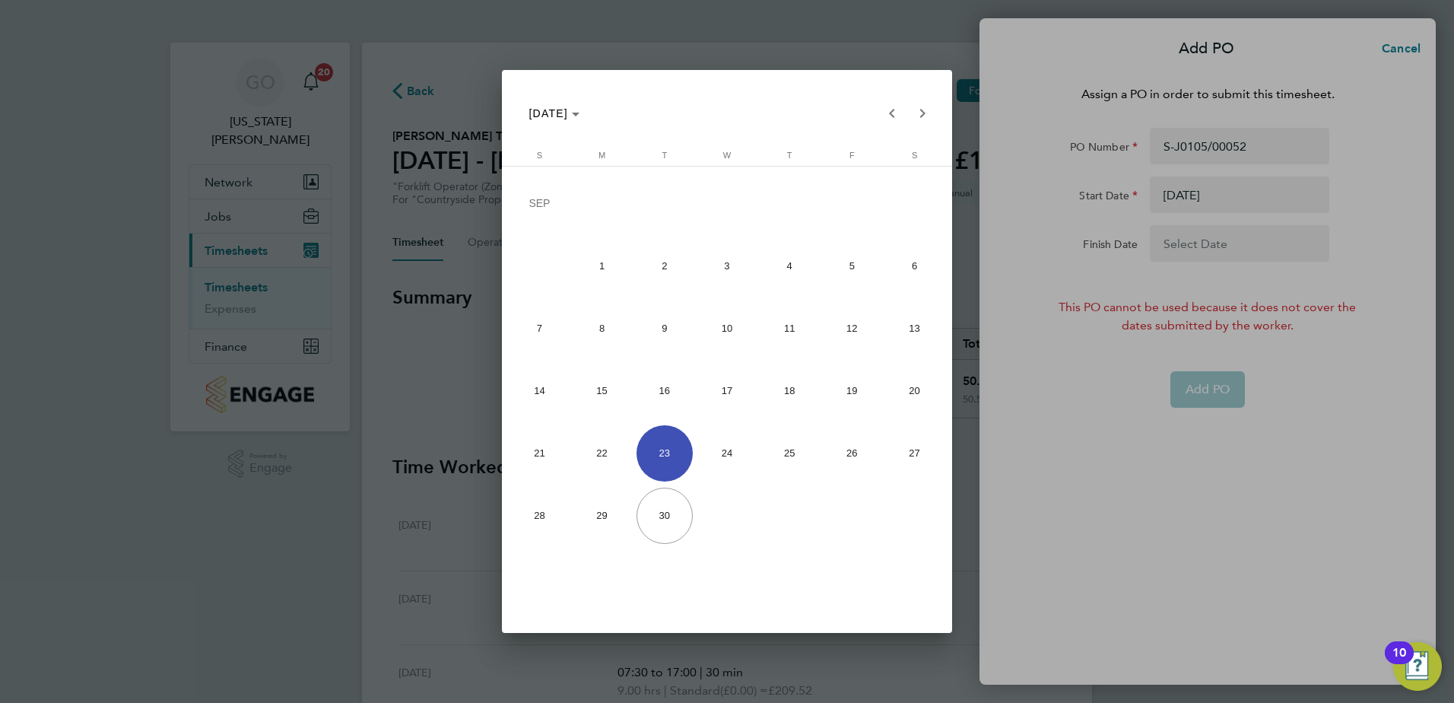
drag, startPoint x: 598, startPoint y: 472, endPoint x: 688, endPoint y: 472, distance: 89.7
click at [599, 472] on span "22" at bounding box center [602, 453] width 56 height 56
type input "22 Sep 25"
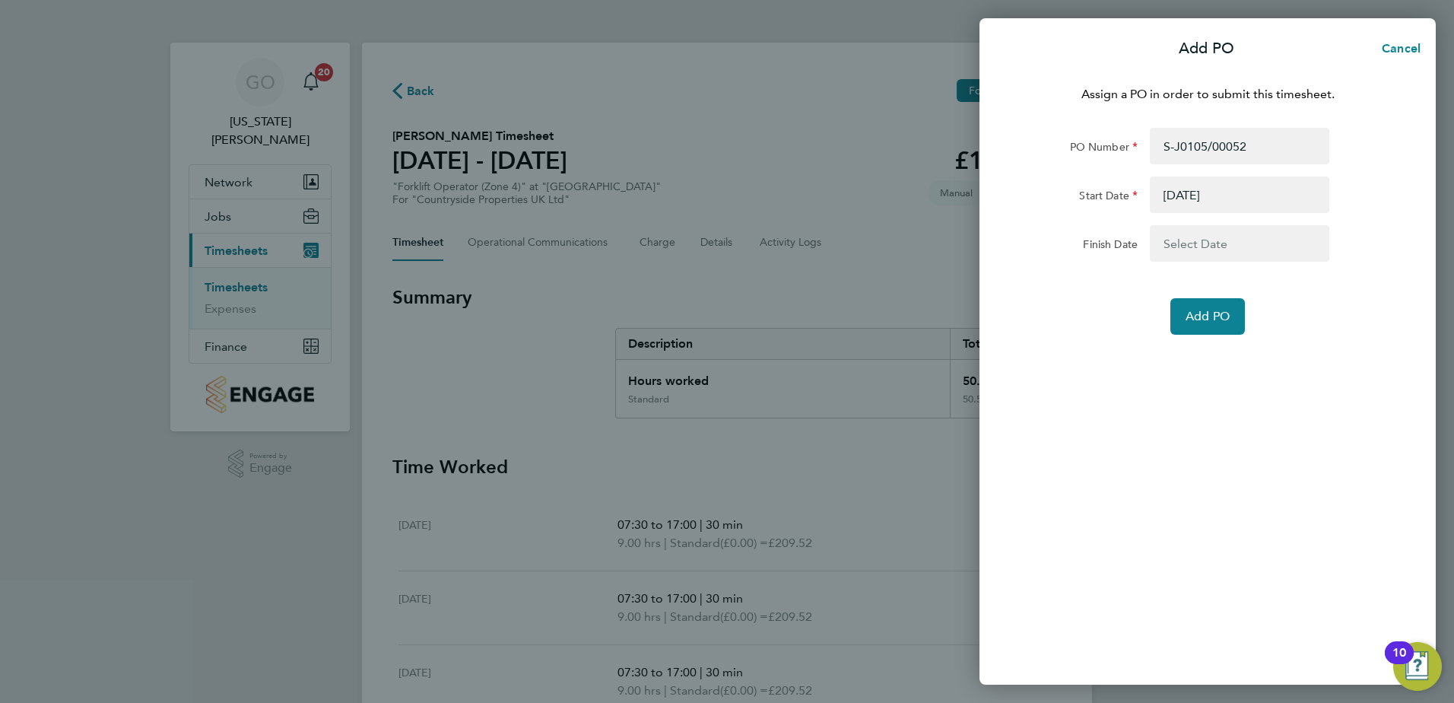
click at [1195, 399] on div "Assign a PO in order to submit this timesheet. PO Number S-J0105/00052 Start Da…" at bounding box center [1208, 376] width 456 height 618
click at [1222, 315] on span "Add PO" at bounding box center [1208, 316] width 44 height 15
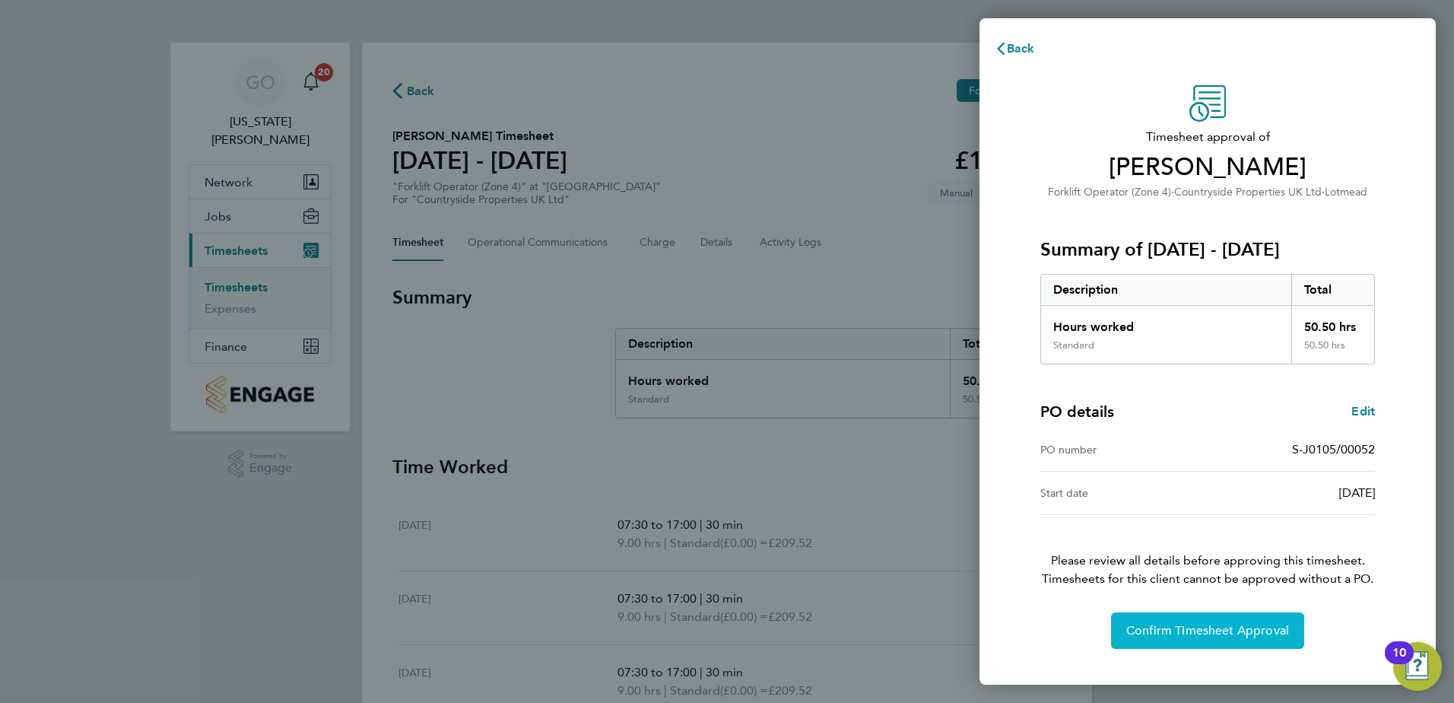
click at [1227, 640] on button "Confirm Timesheet Approval" at bounding box center [1207, 630] width 193 height 37
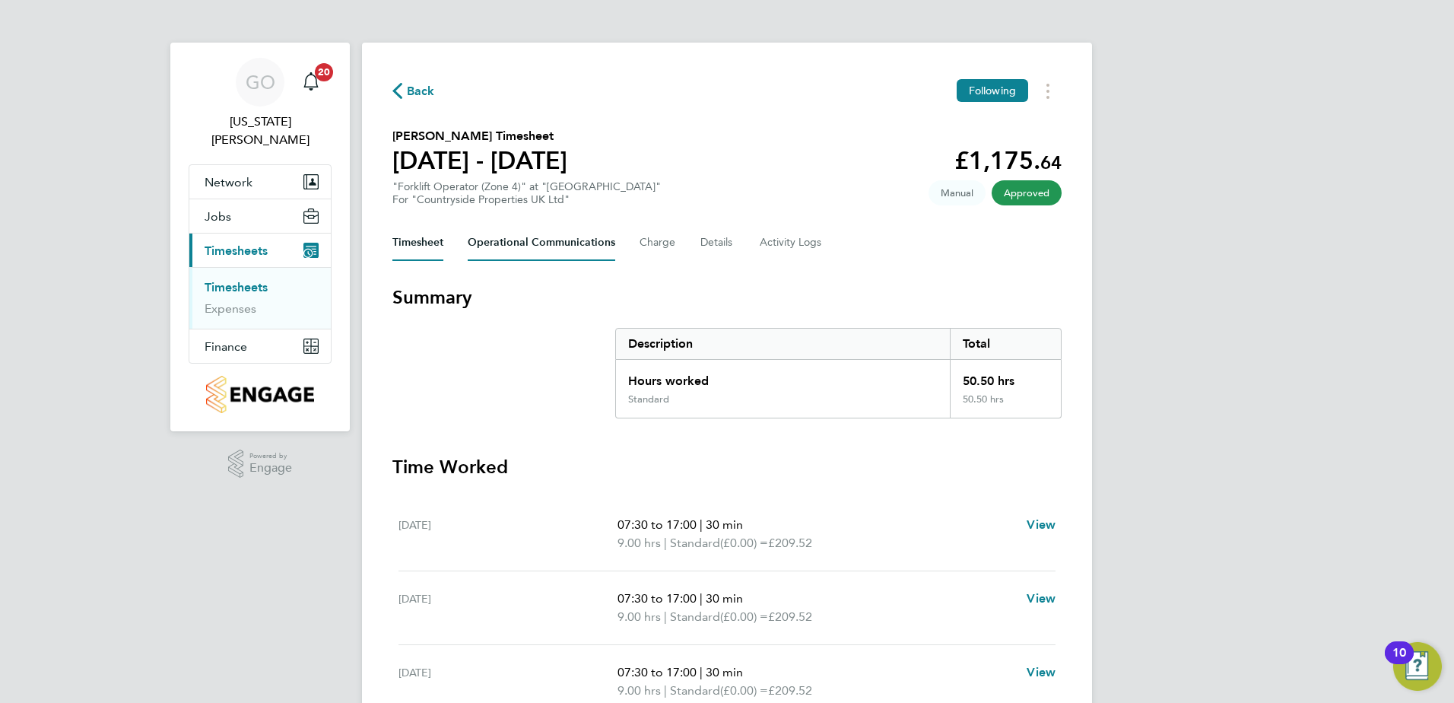
click at [557, 252] on Communications-tab "Operational Communications" at bounding box center [542, 242] width 148 height 37
